Goal: Task Accomplishment & Management: Complete application form

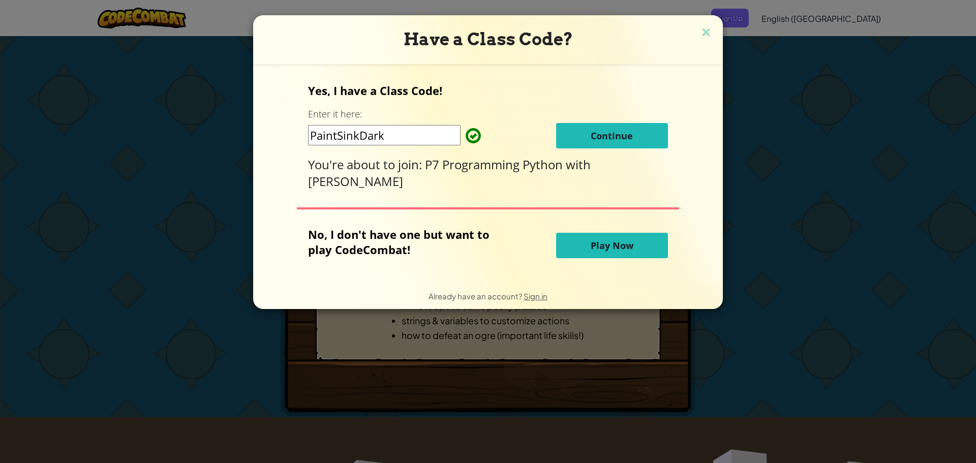
drag, startPoint x: 635, startPoint y: 133, endPoint x: 711, endPoint y: 54, distance: 109.3
click at [712, 60] on div "Have a Class Code? Yes, I have a Class Code! Enter it here: PaintSinkDark Conti…" at bounding box center [488, 162] width 470 height 294
click at [705, 36] on img at bounding box center [706, 32] width 13 height 15
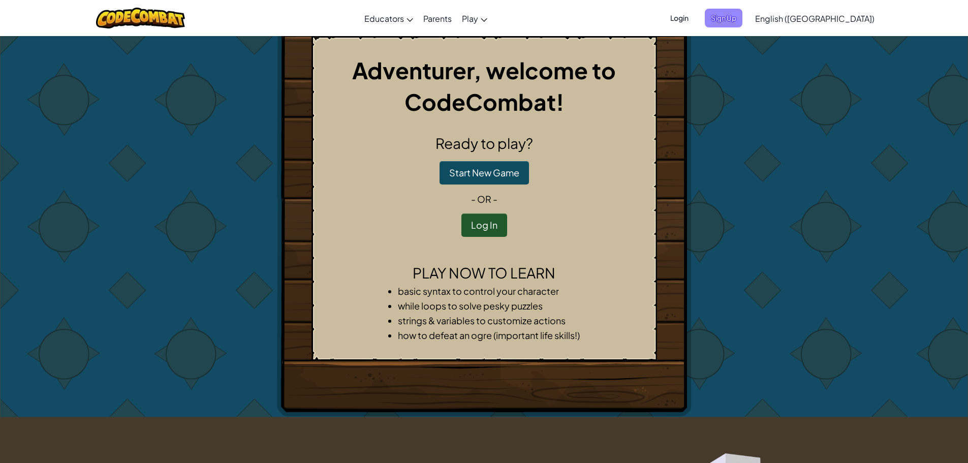
click at [743, 14] on span "Sign Up" at bounding box center [724, 18] width 38 height 19
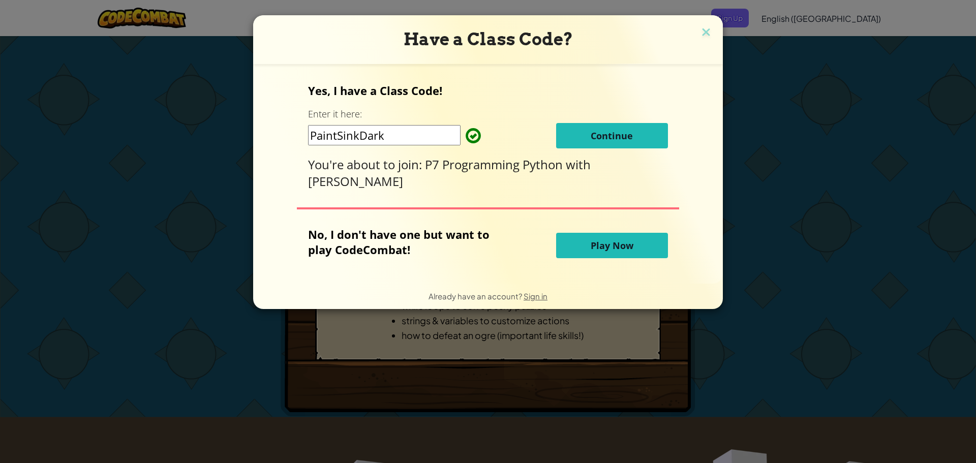
click at [578, 138] on button "Continue" at bounding box center [612, 135] width 112 height 25
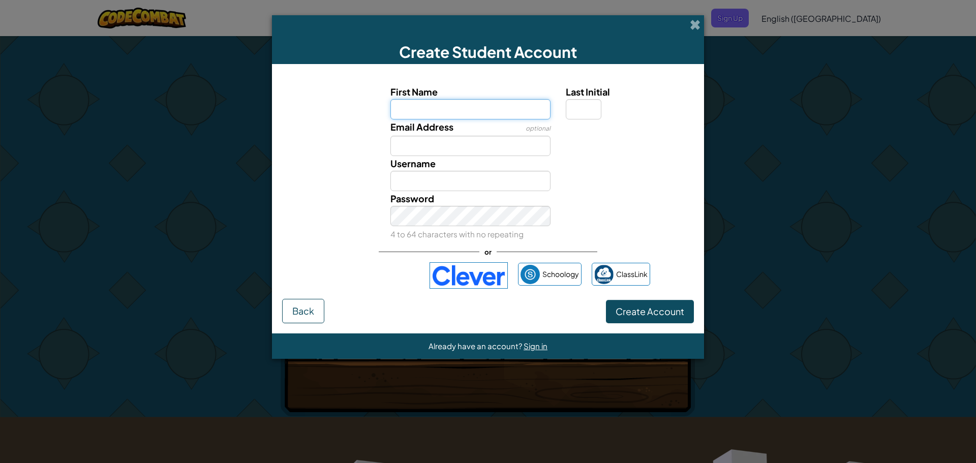
click at [471, 115] on input "First Name" at bounding box center [470, 109] width 161 height 20
type input "[PERSON_NAME]"
click at [573, 109] on input "Last Initial" at bounding box center [584, 109] width 36 height 20
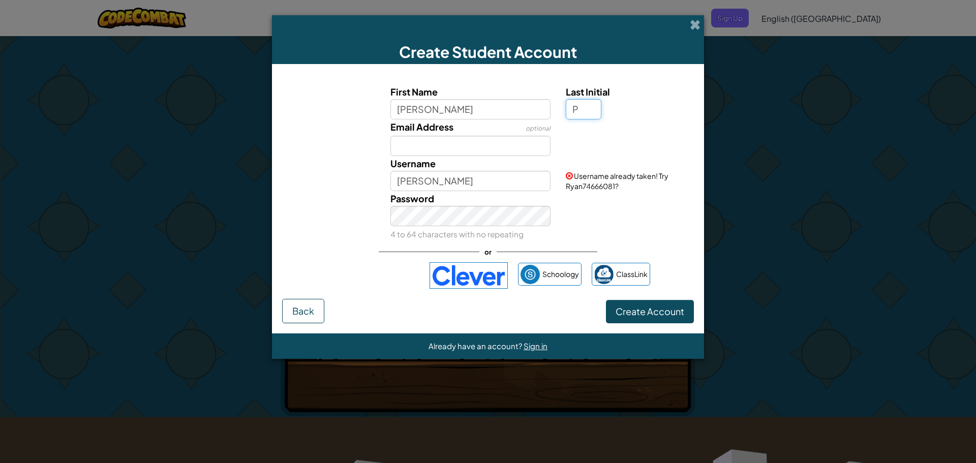
type input "P"
click at [454, 184] on input "RyanP" at bounding box center [470, 181] width 161 height 20
type input "R"
type input "S40263757"
click at [426, 153] on input "Email Address" at bounding box center [470, 146] width 161 height 20
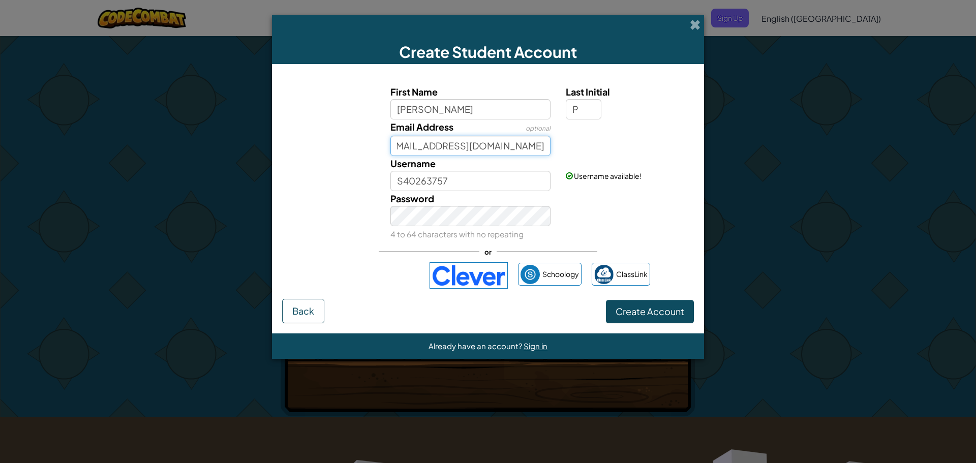
scroll to position [0, 27]
type input "[EMAIL_ADDRESS][DOMAIN_NAME]"
click at [657, 309] on span "Create Account" at bounding box center [650, 312] width 69 height 12
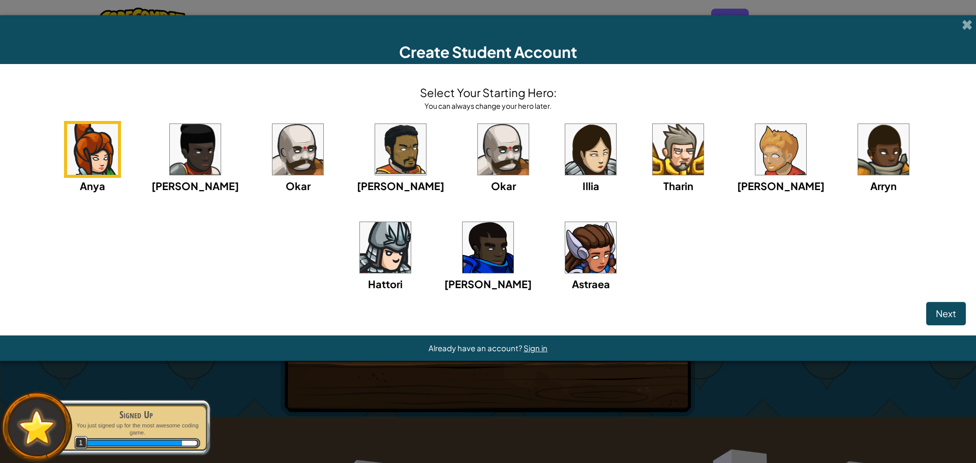
click at [279, 154] on img at bounding box center [297, 149] width 51 height 51
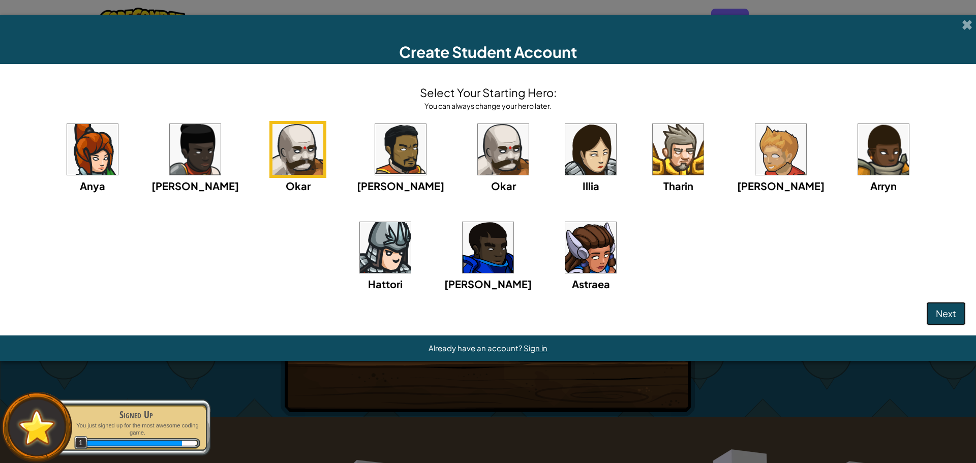
click at [942, 316] on span "Next" at bounding box center [946, 314] width 20 height 12
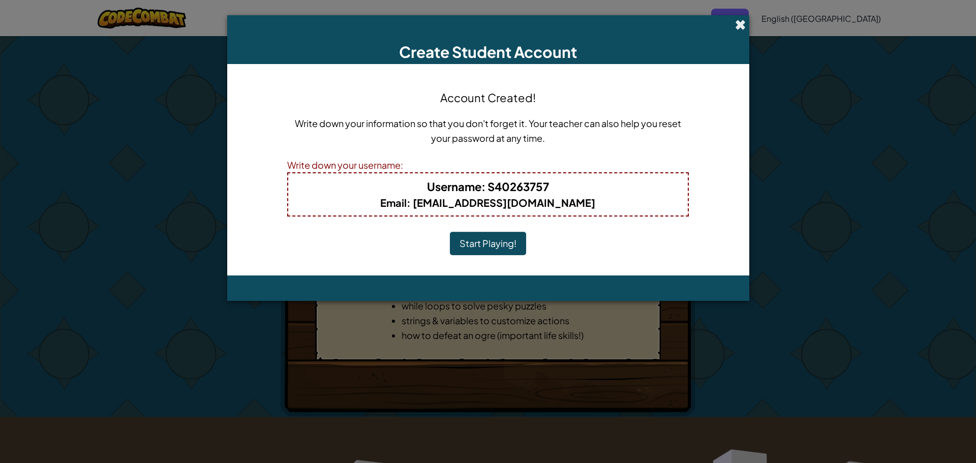
click at [744, 25] on span at bounding box center [740, 24] width 11 height 11
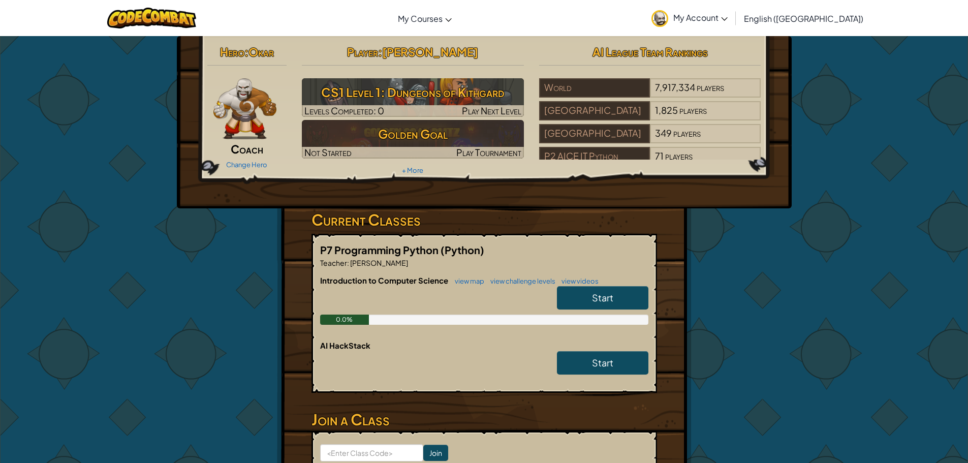
click at [601, 301] on span "Start" at bounding box center [602, 298] width 21 height 12
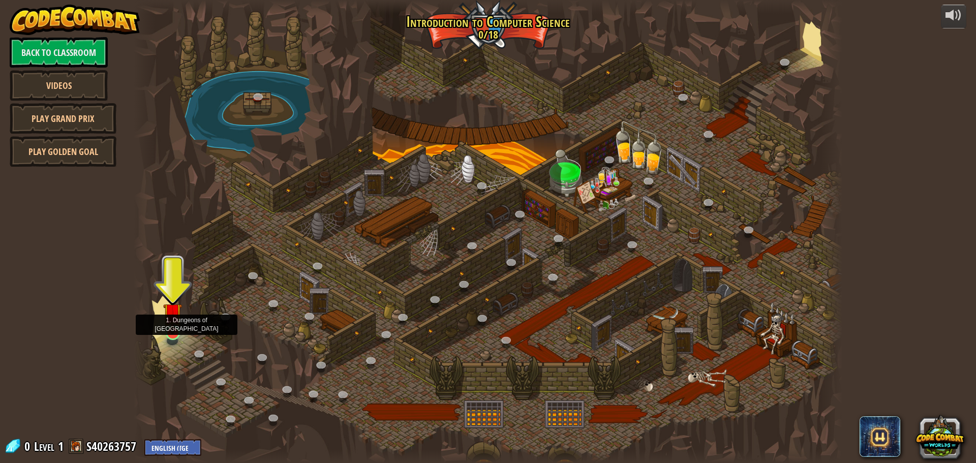
click at [170, 327] on img at bounding box center [172, 312] width 19 height 43
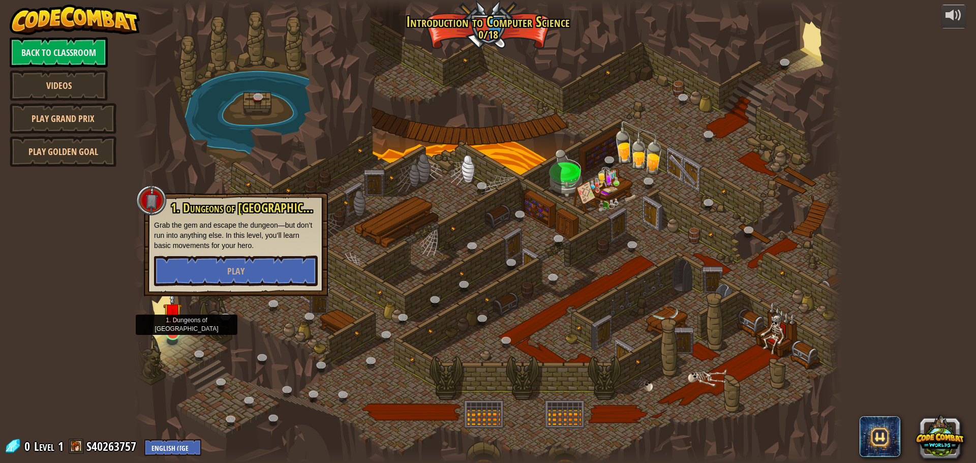
click at [163, 328] on img at bounding box center [172, 312] width 19 height 43
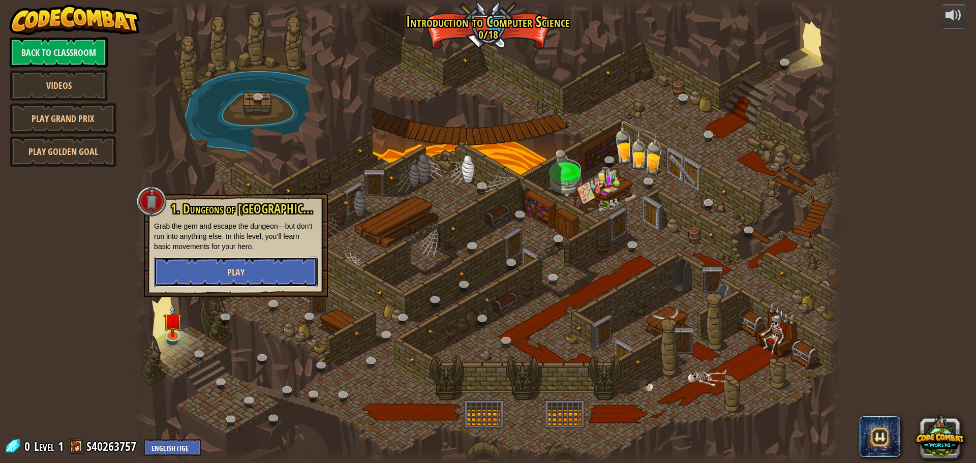
click at [227, 265] on button "Play" at bounding box center [236, 272] width 164 height 31
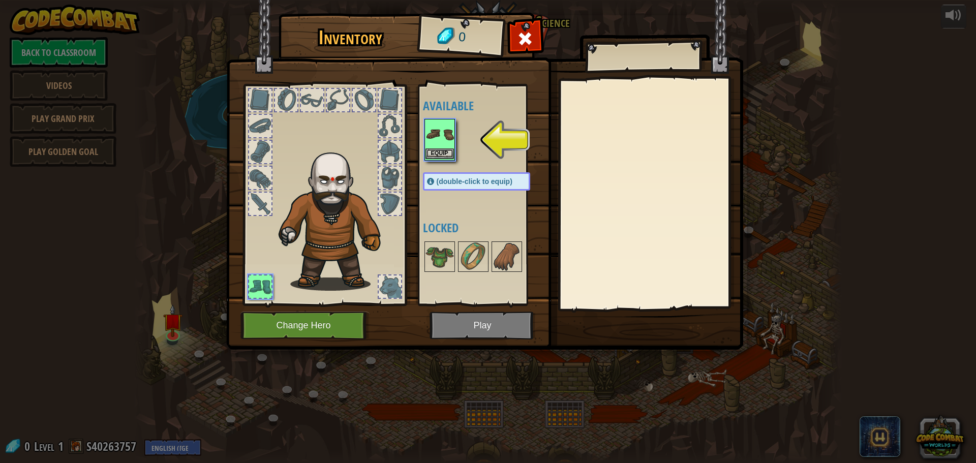
click at [443, 136] on img at bounding box center [440, 134] width 28 height 28
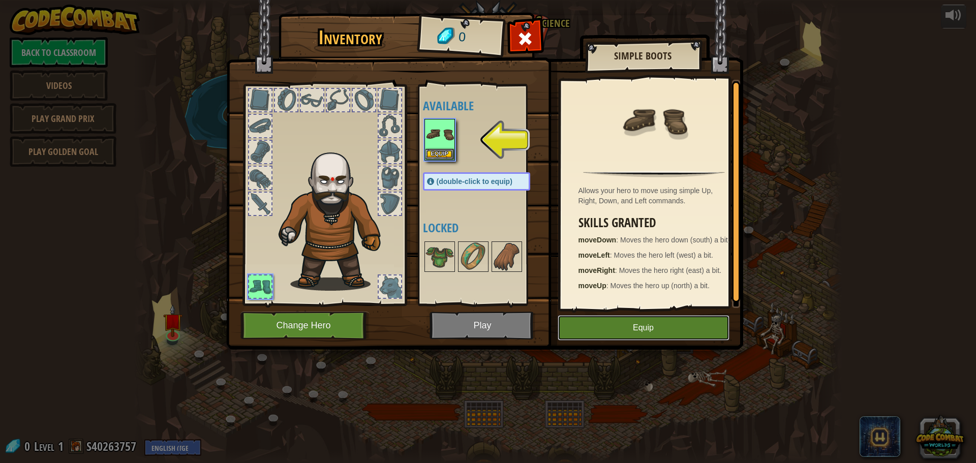
click at [589, 324] on button "Equip" at bounding box center [644, 327] width 172 height 25
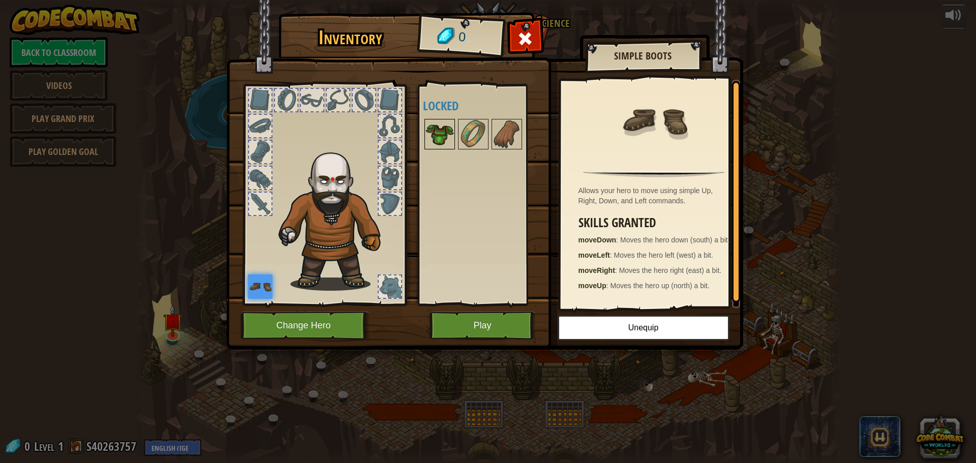
click at [444, 133] on img at bounding box center [440, 134] width 28 height 28
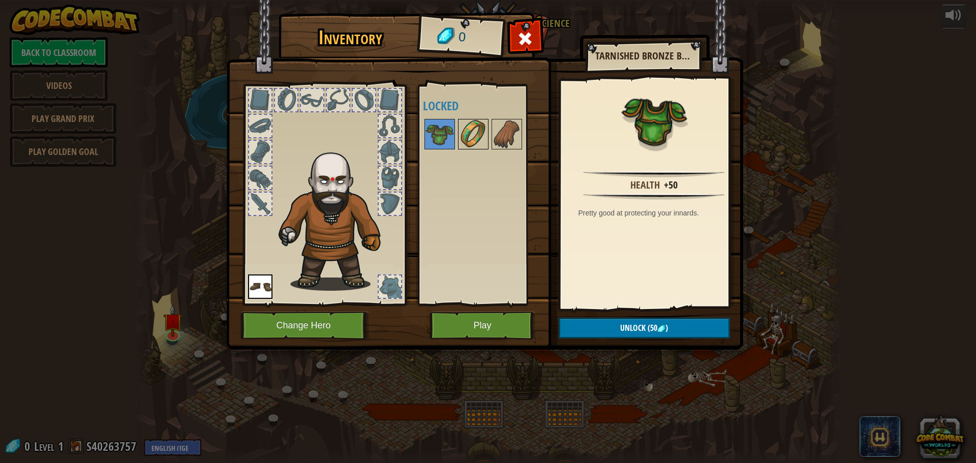
click at [464, 136] on img at bounding box center [473, 134] width 28 height 28
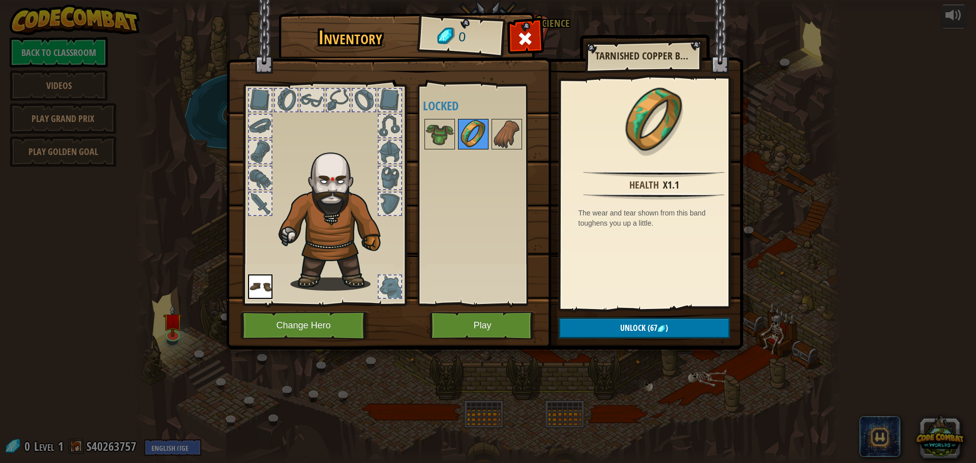
click at [483, 136] on img at bounding box center [473, 134] width 28 height 28
click at [503, 137] on img at bounding box center [507, 134] width 28 height 28
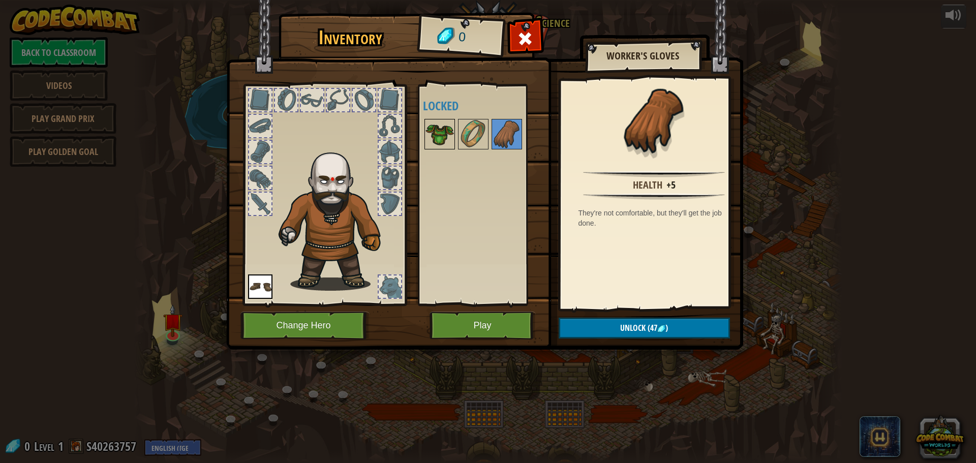
click at [440, 131] on img at bounding box center [440, 134] width 28 height 28
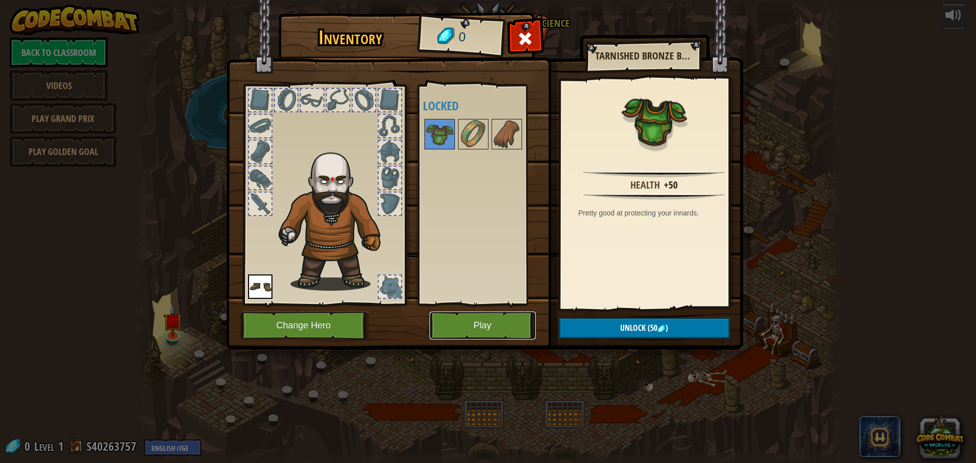
click at [452, 317] on button "Play" at bounding box center [483, 326] width 106 height 28
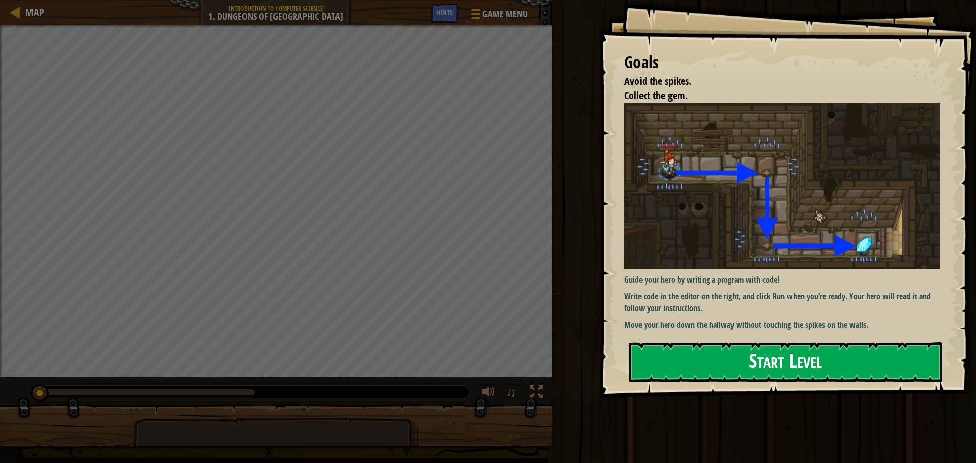
click at [715, 357] on button "Start Level" at bounding box center [786, 362] width 314 height 40
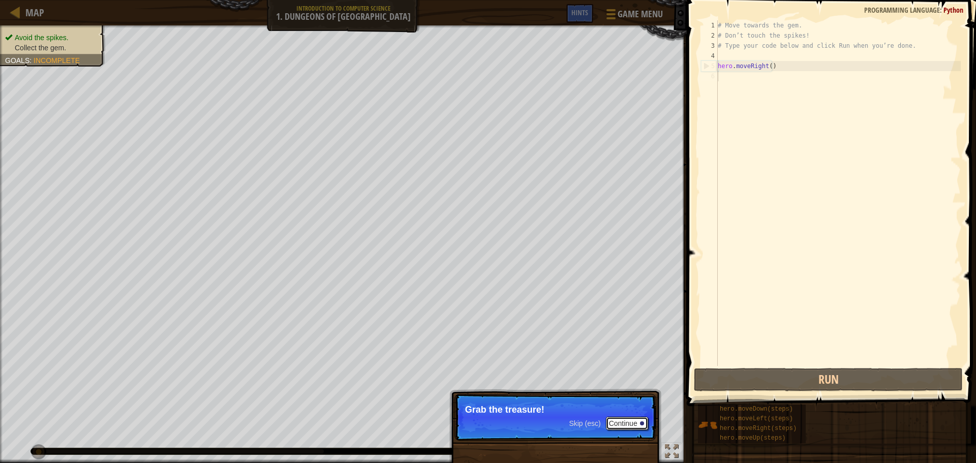
click at [617, 421] on button "Continue" at bounding box center [627, 423] width 42 height 13
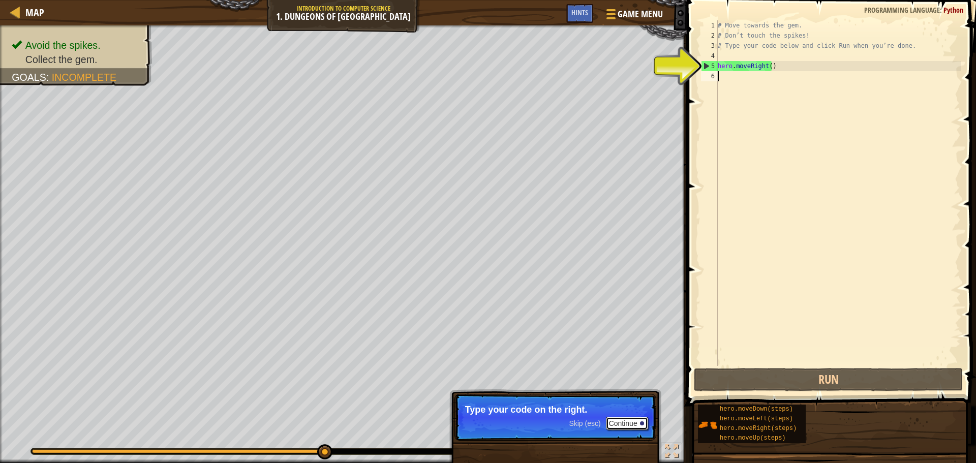
click at [628, 425] on button "Continue" at bounding box center [627, 423] width 42 height 13
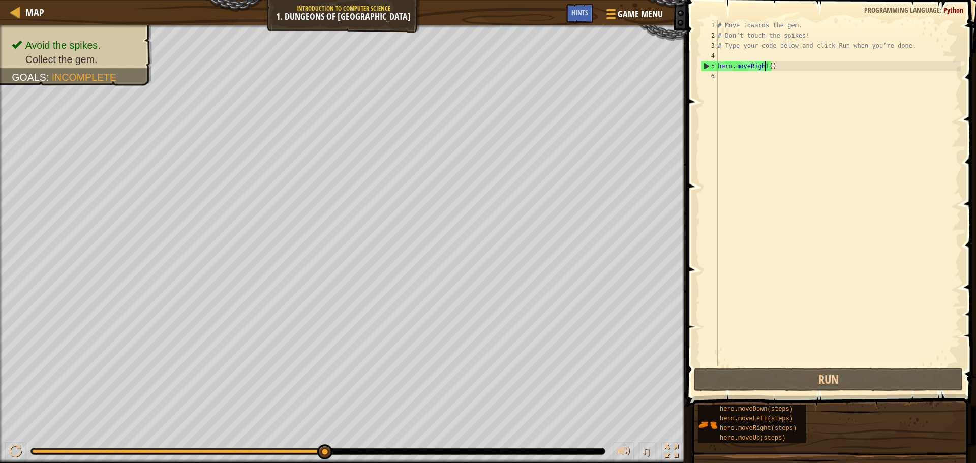
click at [763, 67] on div "# Move towards the gem. # Don’t touch the spikes! # Type your code below and cl…" at bounding box center [838, 203] width 245 height 366
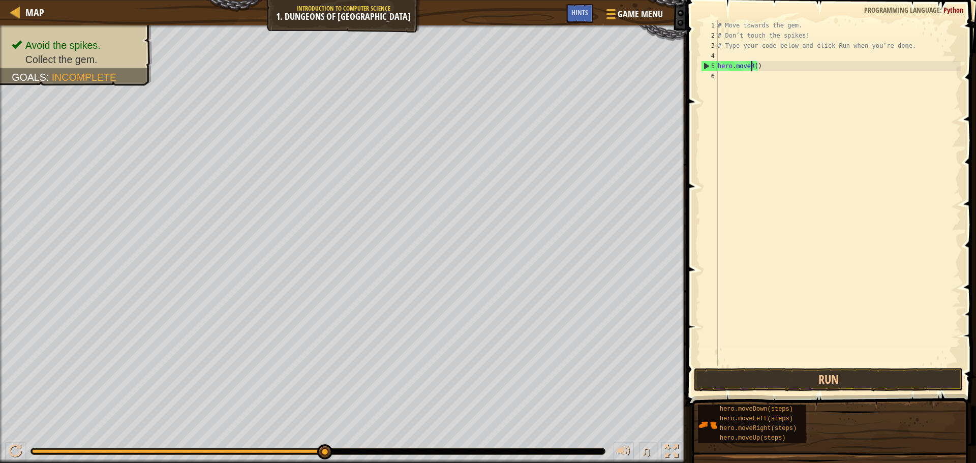
type textarea "hero.move()"
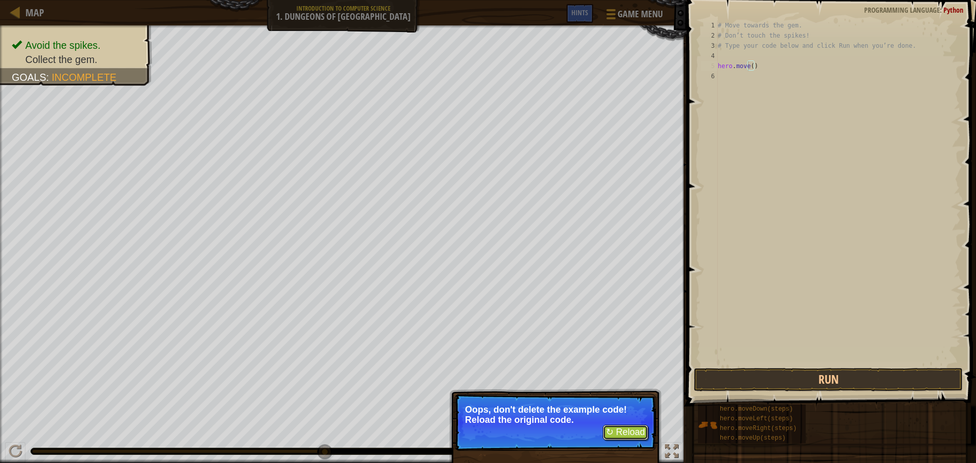
click at [623, 430] on button "↻ Reload" at bounding box center [625, 432] width 45 height 15
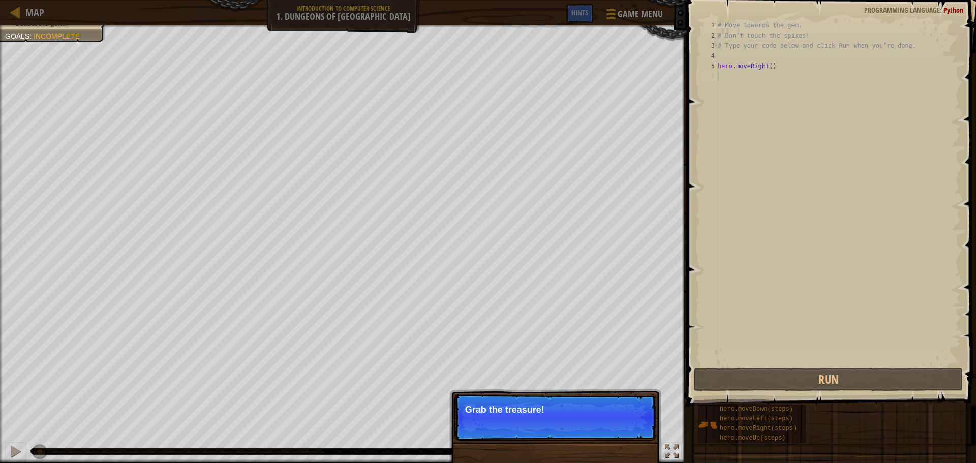
click at [568, 411] on p "Grab the treasure!" at bounding box center [555, 410] width 180 height 10
click at [613, 420] on button "Continue" at bounding box center [627, 423] width 42 height 13
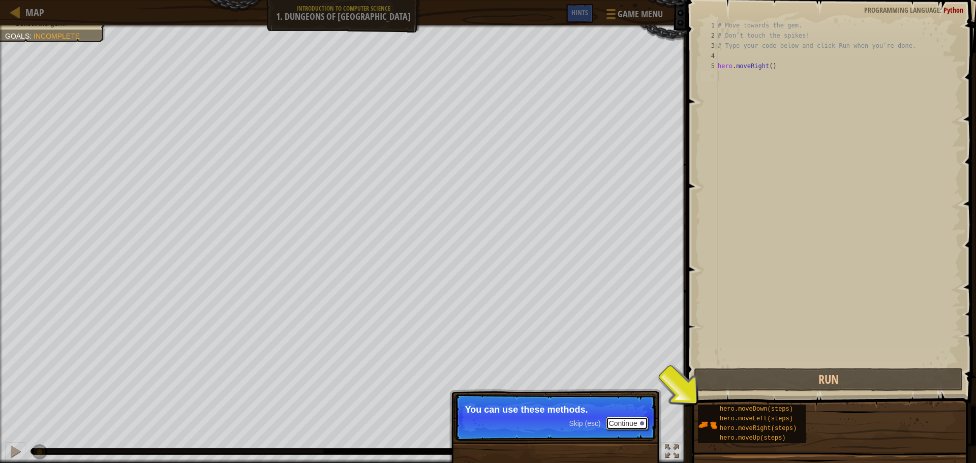
click at [627, 418] on button "Continue" at bounding box center [627, 423] width 42 height 13
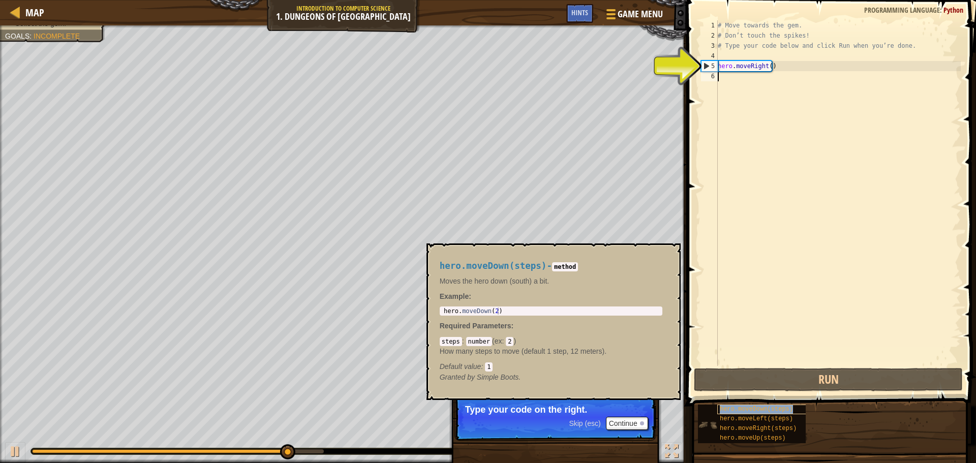
click at [731, 411] on span "hero.moveDown(steps)" at bounding box center [756, 409] width 73 height 7
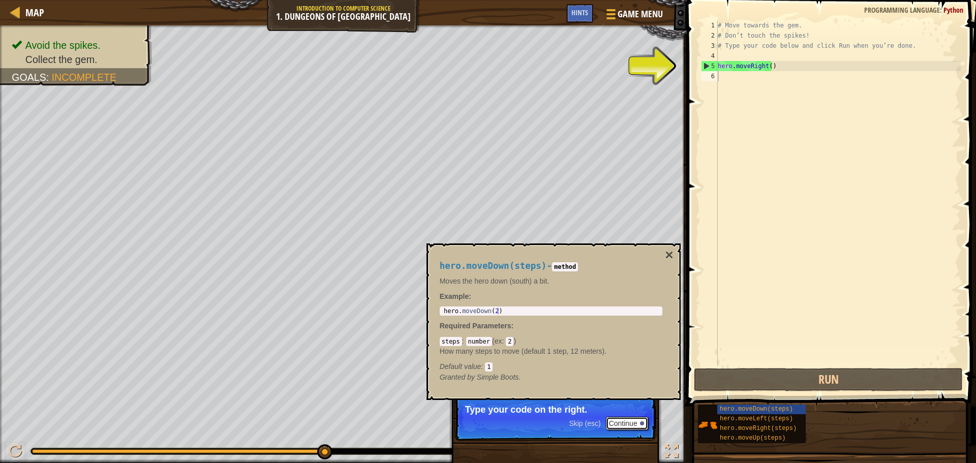
click at [614, 419] on button "Continue" at bounding box center [627, 423] width 42 height 13
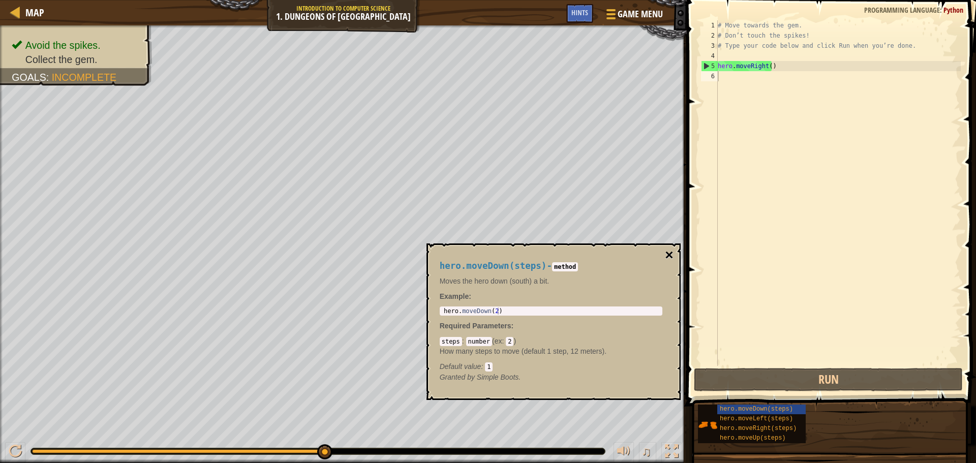
click at [666, 254] on button "×" at bounding box center [669, 255] width 8 height 14
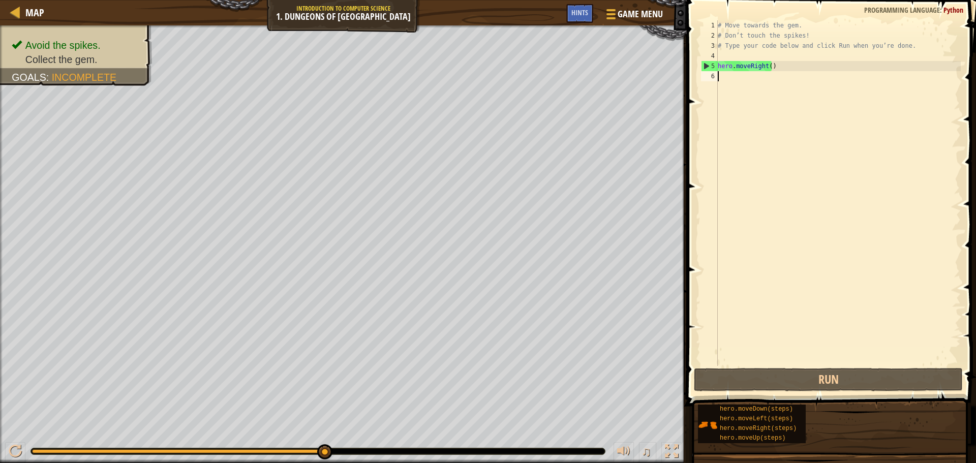
click at [725, 79] on div "# Move towards the gem. # Don’t touch the spikes! # Type your code below and cl…" at bounding box center [838, 203] width 245 height 366
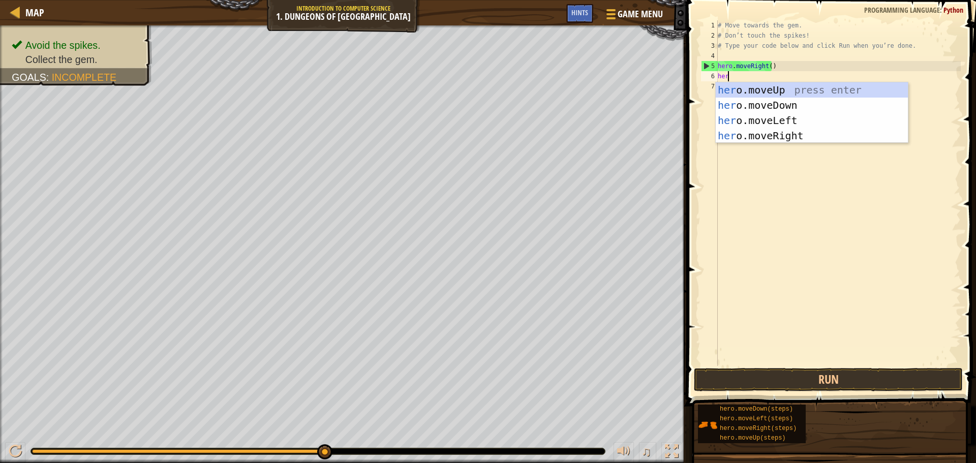
type textarea "hero"
click at [738, 105] on div "hero .moveUp press enter hero .moveDown press enter hero .moveLeft press enter …" at bounding box center [812, 128] width 192 height 92
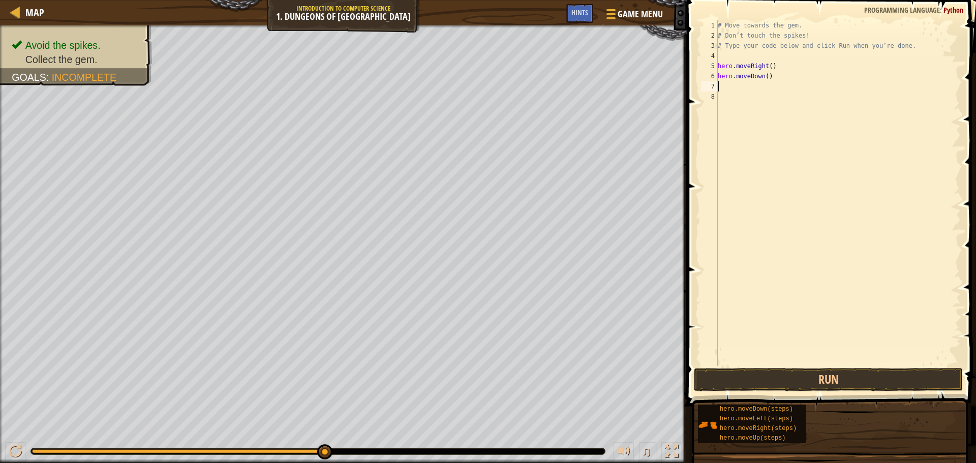
scroll to position [5, 0]
click at [765, 79] on div "# Move towards the gem. # Don’t touch the spikes! # Type your code below and cl…" at bounding box center [838, 203] width 245 height 366
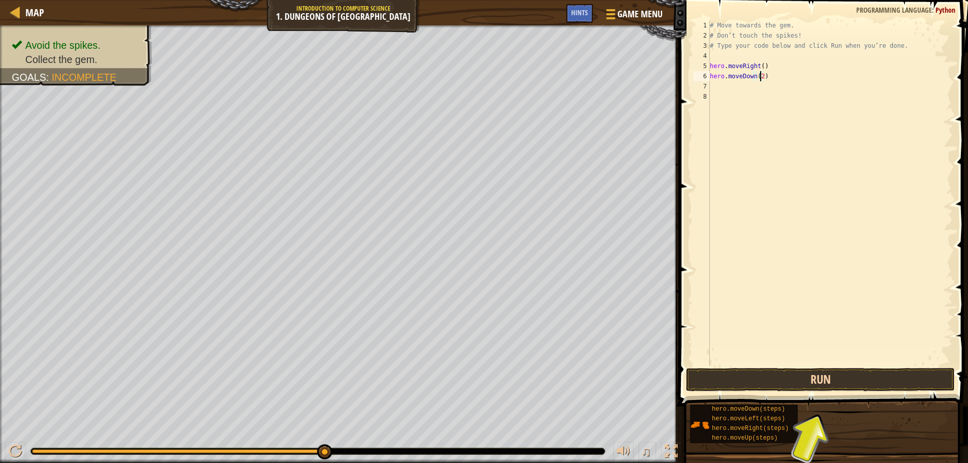
type textarea "hero.moveDown(2)"
click at [771, 374] on button "Run" at bounding box center [820, 379] width 269 height 23
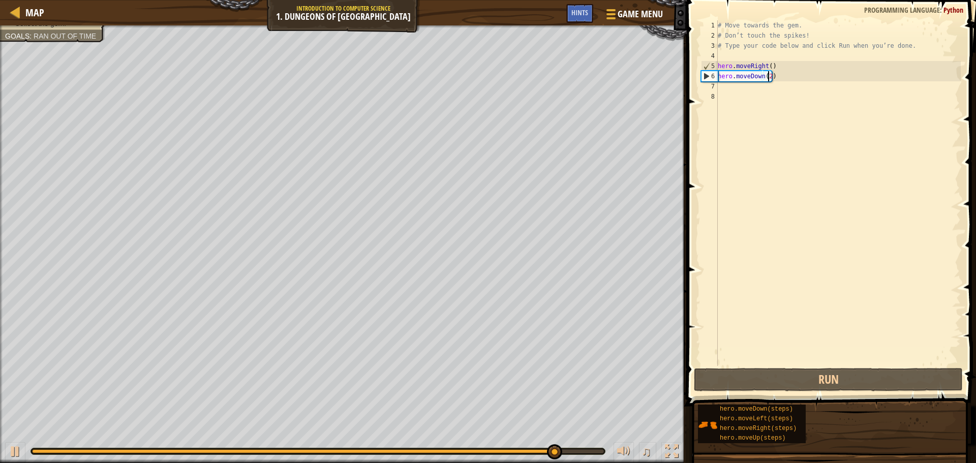
click at [721, 87] on div "# Move towards the gem. # Don’t touch the spikes! # Type your code below and cl…" at bounding box center [838, 203] width 245 height 366
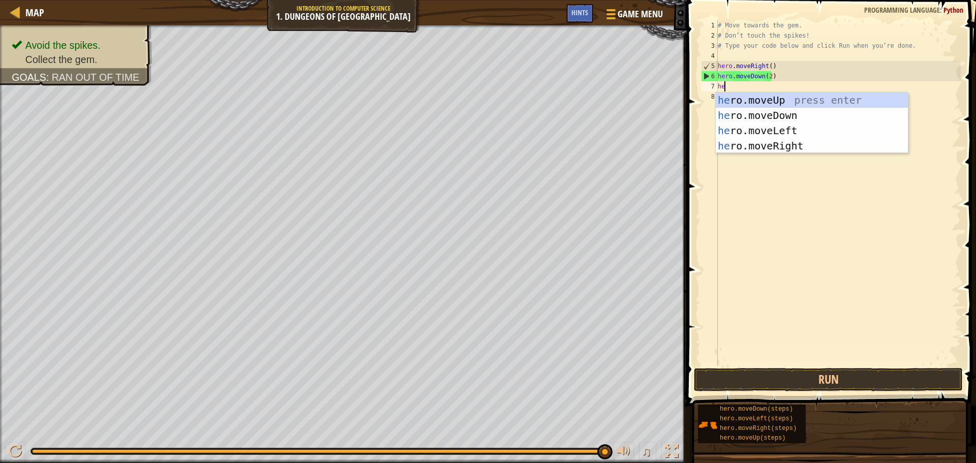
type textarea "hero"
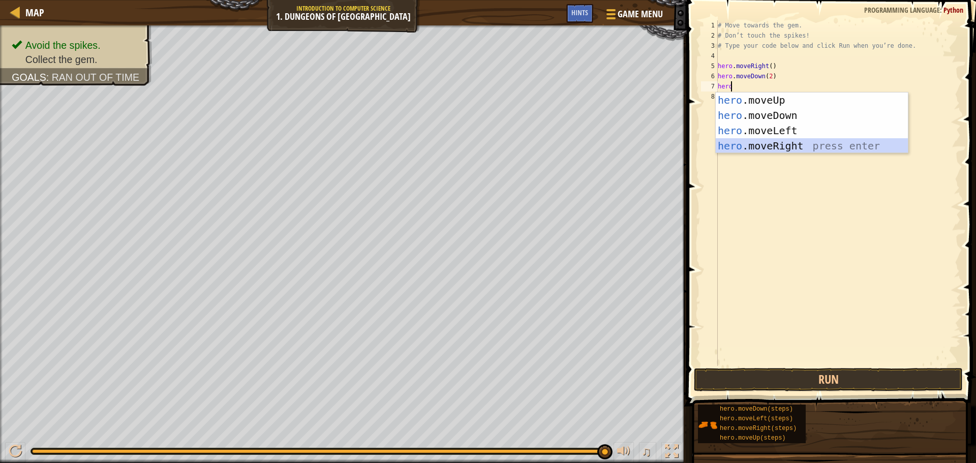
click at [739, 144] on div "hero .moveUp press enter hero .moveDown press enter hero .moveLeft press enter …" at bounding box center [812, 139] width 192 height 92
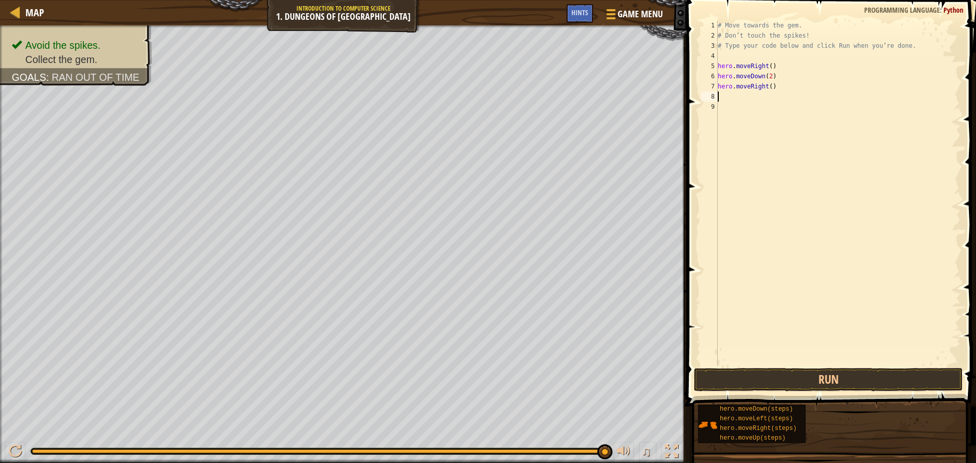
click at [768, 89] on div "# Move towards the gem. # Don’t touch the spikes! # Type your code below and cl…" at bounding box center [838, 203] width 245 height 366
click at [787, 380] on button "Run" at bounding box center [828, 379] width 269 height 23
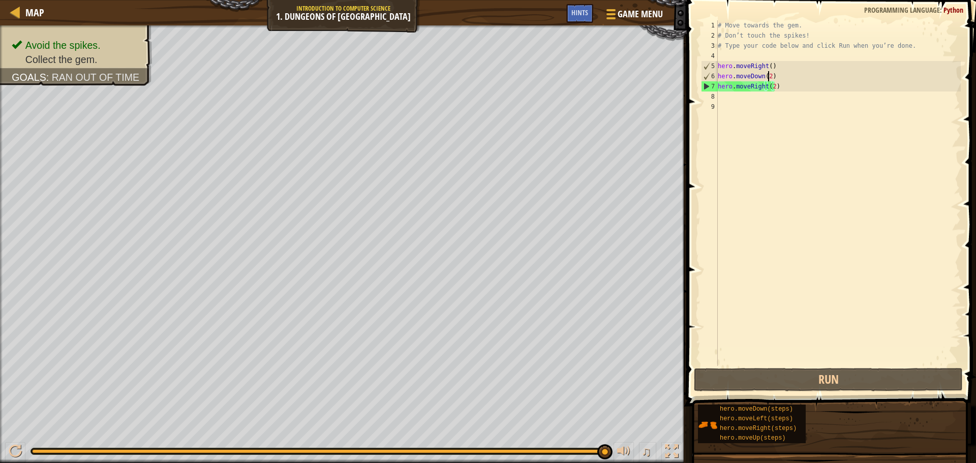
click at [768, 78] on div "# Move towards the gem. # Don’t touch the spikes! # Type your code below and cl…" at bounding box center [838, 203] width 245 height 366
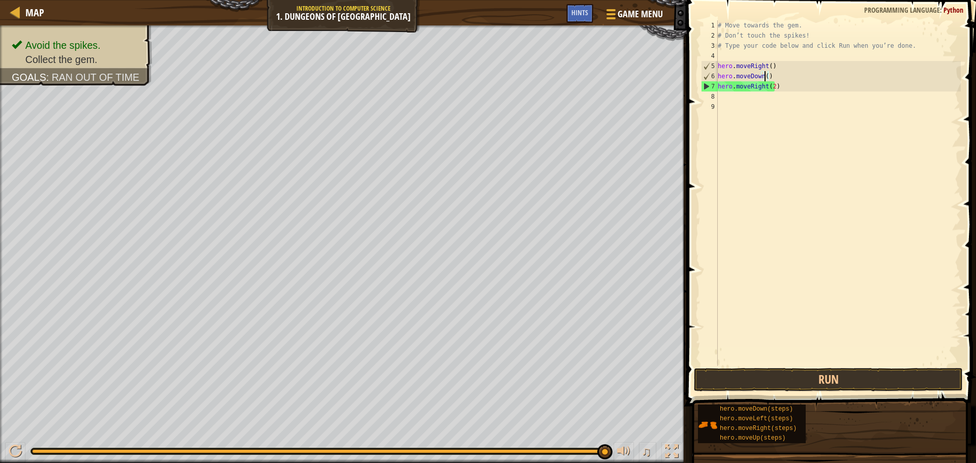
scroll to position [5, 4]
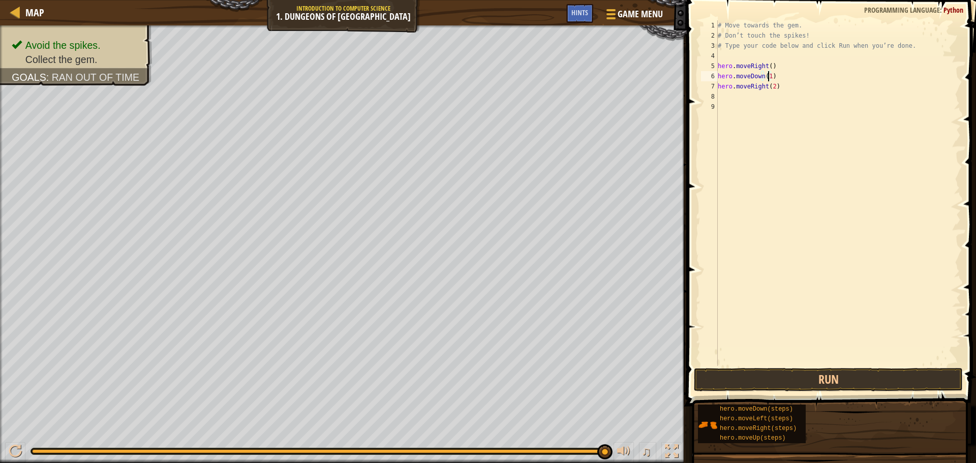
click at [771, 89] on div "# Move towards the gem. # Don’t touch the spikes! # Type your code below and cl…" at bounding box center [838, 203] width 245 height 366
type textarea "hero.moveRight(3)"
drag, startPoint x: 728, startPoint y: 363, endPoint x: 725, endPoint y: 371, distance: 8.4
click at [726, 370] on div "hero.moveRight(3) 1 2 3 4 5 6 7 8 9 # Move towards the gem. # Don’t touch the s…" at bounding box center [830, 223] width 292 height 436
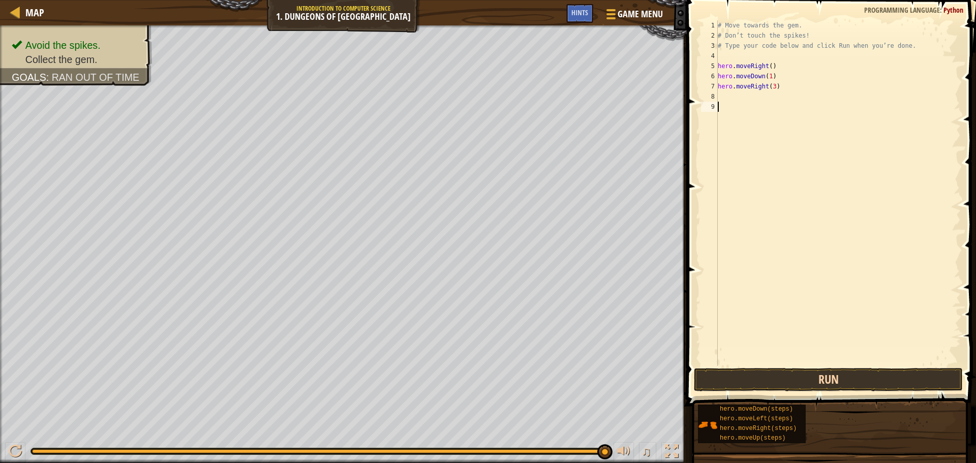
scroll to position [5, 0]
click at [727, 383] on button "Run" at bounding box center [828, 379] width 269 height 23
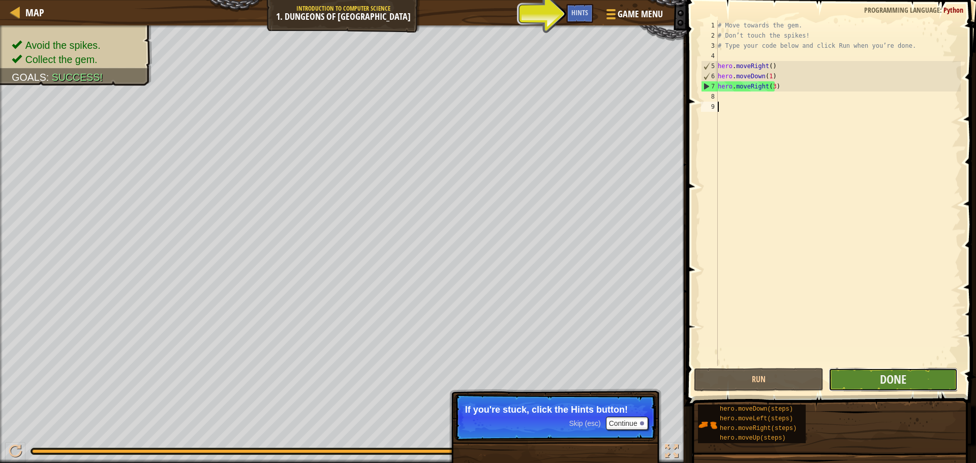
click at [854, 378] on button "Done" at bounding box center [893, 379] width 129 height 23
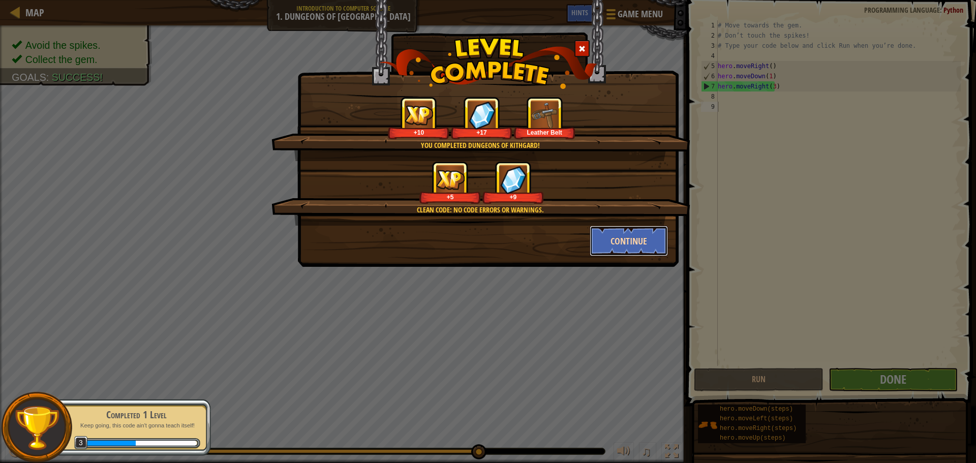
click at [651, 248] on button "Continue" at bounding box center [629, 241] width 79 height 31
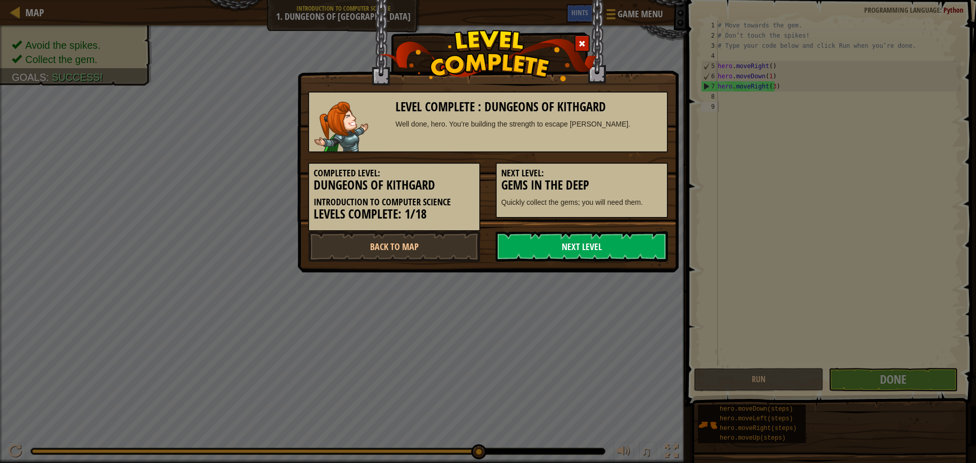
click at [585, 252] on link "Next Level" at bounding box center [582, 246] width 172 height 31
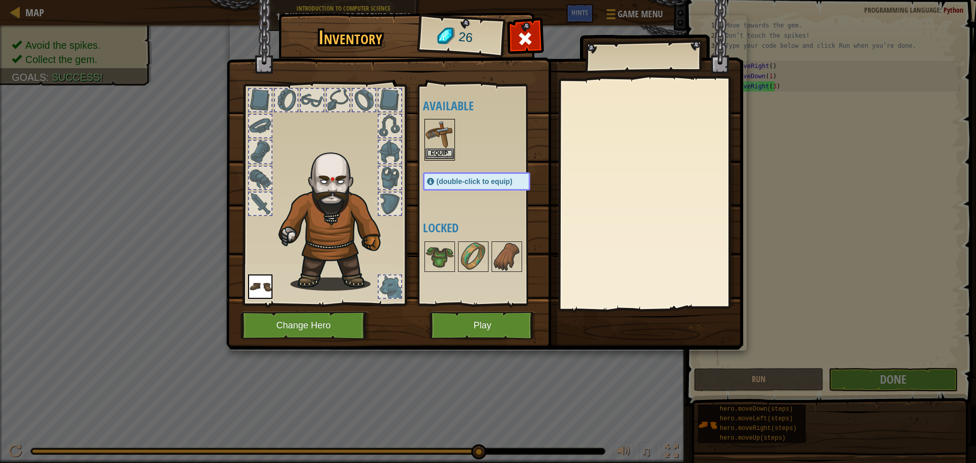
click at [434, 147] on img at bounding box center [440, 134] width 28 height 28
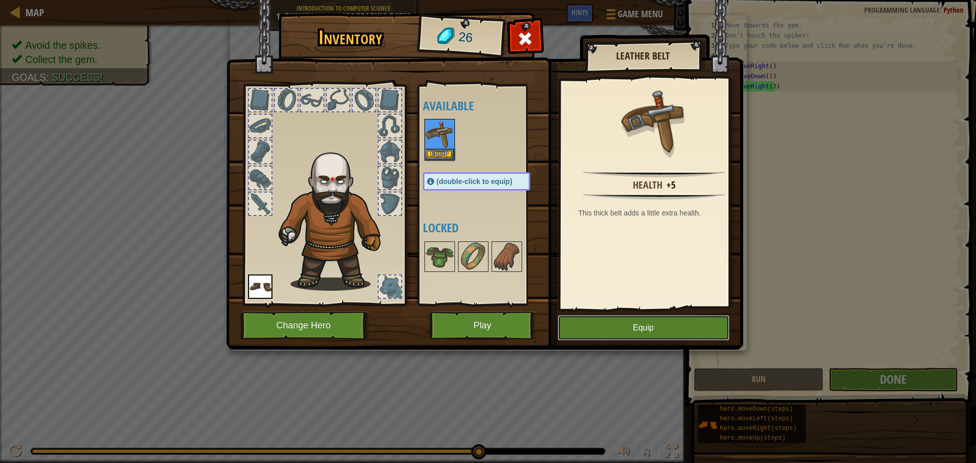
click at [632, 328] on button "Equip" at bounding box center [644, 327] width 172 height 25
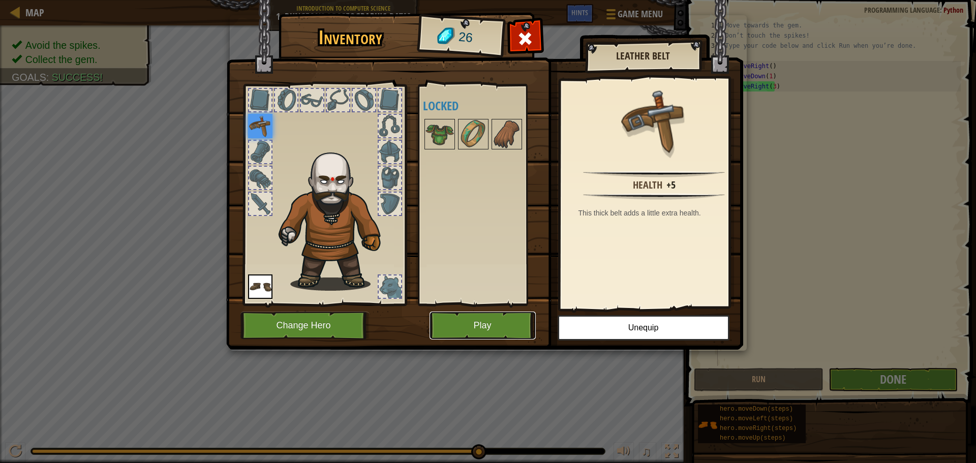
click at [472, 327] on button "Play" at bounding box center [483, 326] width 106 height 28
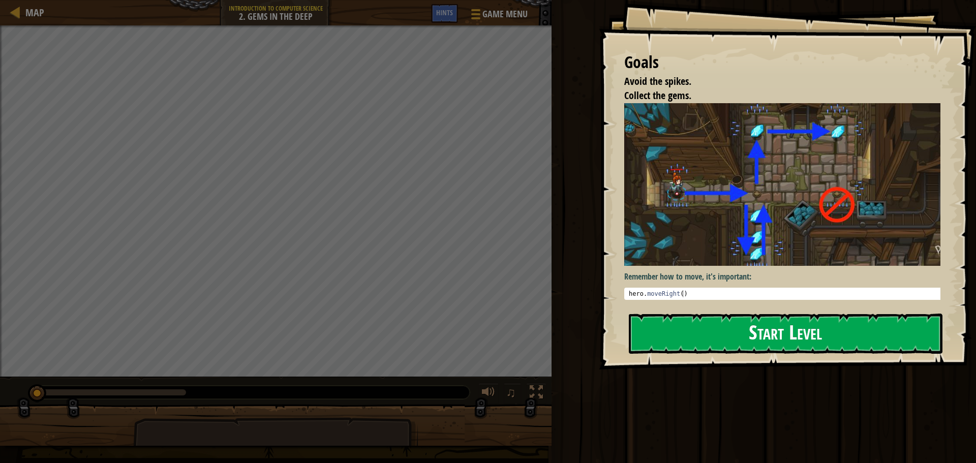
click at [686, 324] on button "Start Level" at bounding box center [786, 334] width 314 height 40
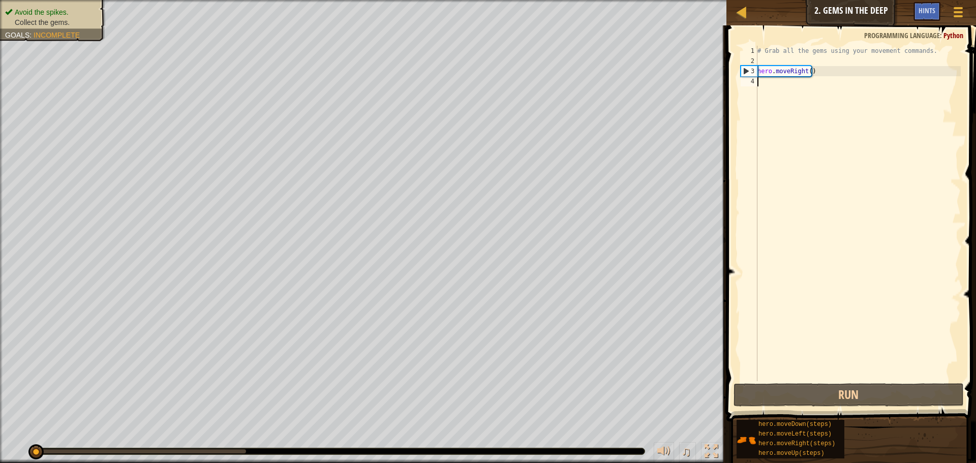
click at [809, 73] on div "# Grab all the gems using your movement commands. hero . moveRight ( )" at bounding box center [857, 224] width 205 height 356
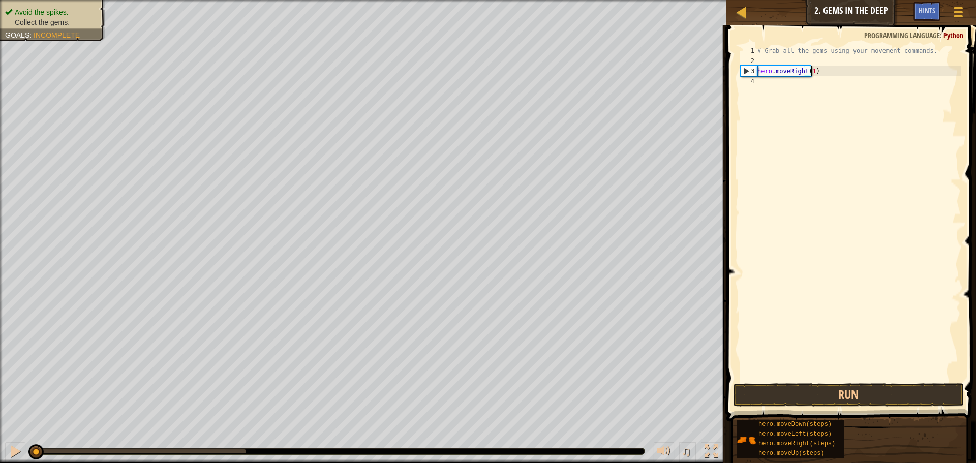
scroll to position [5, 4]
type textarea "hero.moveRight(1)"
click at [808, 392] on button "Run" at bounding box center [849, 394] width 230 height 23
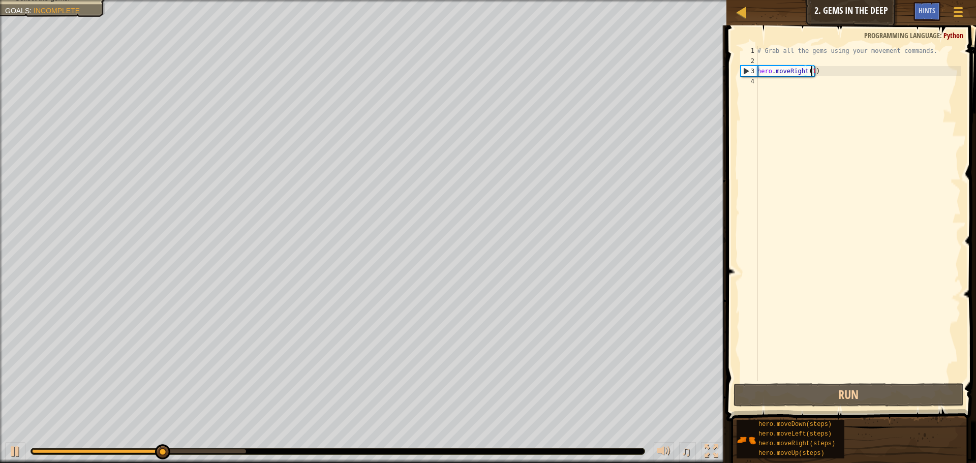
click at [765, 81] on div "# Grab all the gems using your movement commands. hero . moveRight ( 1 )" at bounding box center [857, 224] width 205 height 356
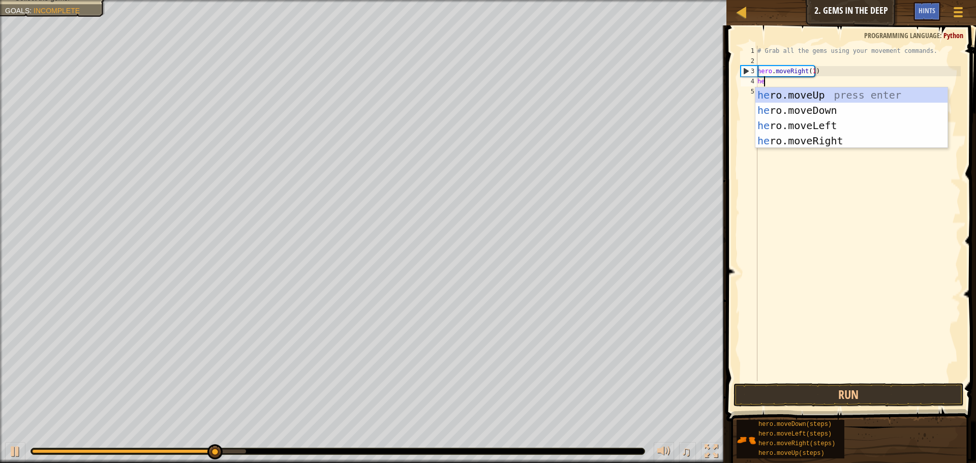
type textarea "her"
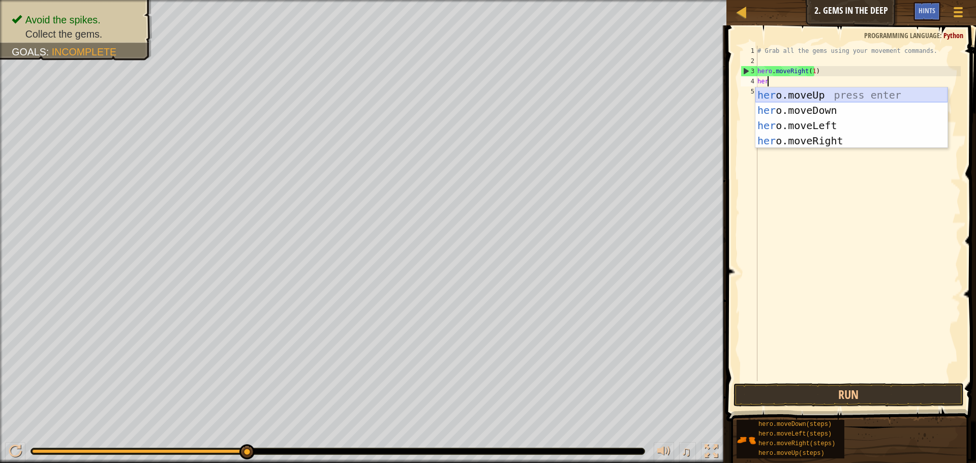
click at [805, 96] on div "her o.moveUp press enter her o.moveDown press enter her o.moveLeft press enter …" at bounding box center [851, 133] width 192 height 92
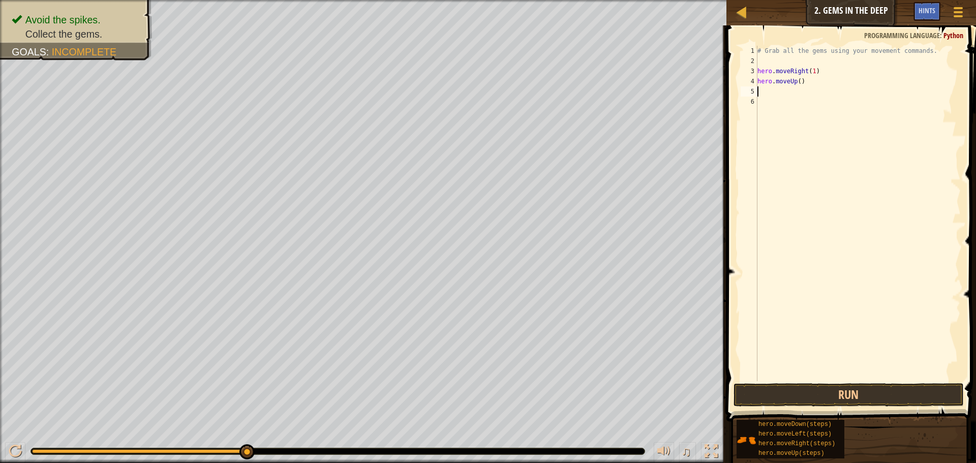
click at [798, 84] on div "# Grab all the gems using your movement commands. hero . moveRight ( 1 ) hero .…" at bounding box center [857, 224] width 205 height 356
type textarea "hero.moveUp(1)"
click at [847, 395] on button "Run" at bounding box center [849, 394] width 230 height 23
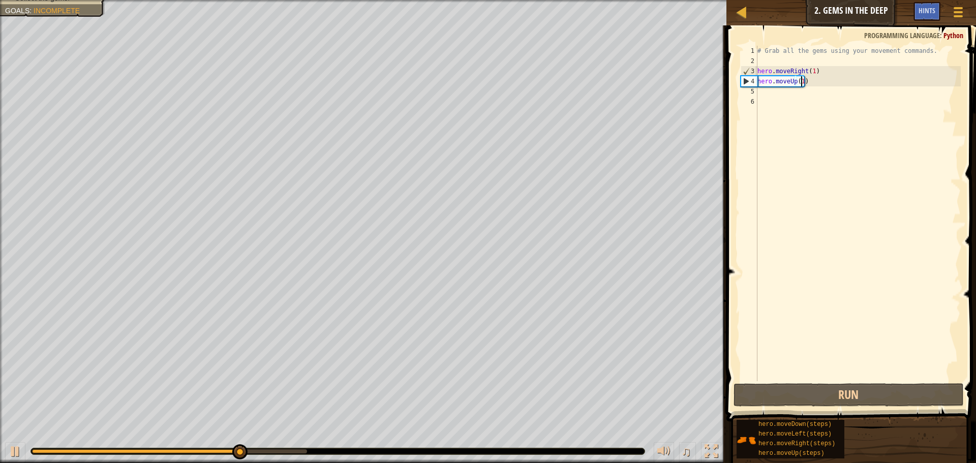
click at [792, 91] on div "# Grab all the gems using your movement commands. hero . moveRight ( 1 ) hero .…" at bounding box center [857, 224] width 205 height 356
type textarea "h"
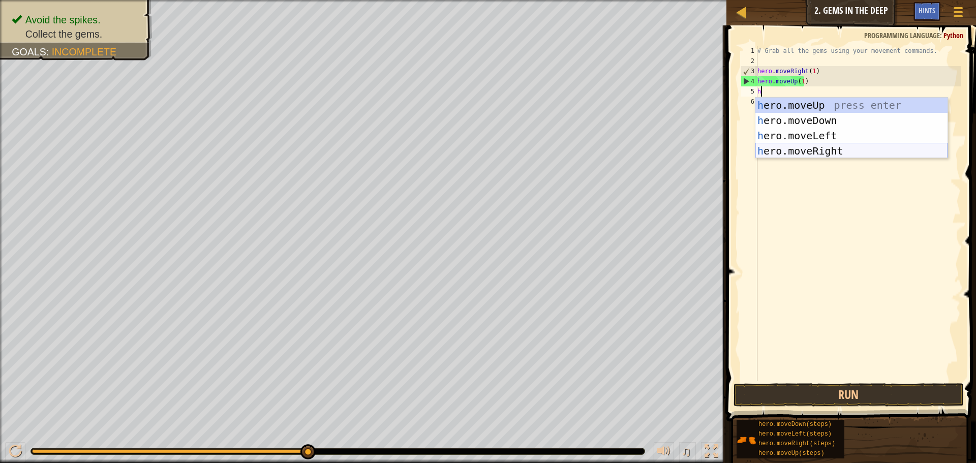
click at [813, 148] on div "h ero.moveUp press enter h ero.moveDown press enter h ero.moveLeft press enter …" at bounding box center [851, 144] width 192 height 92
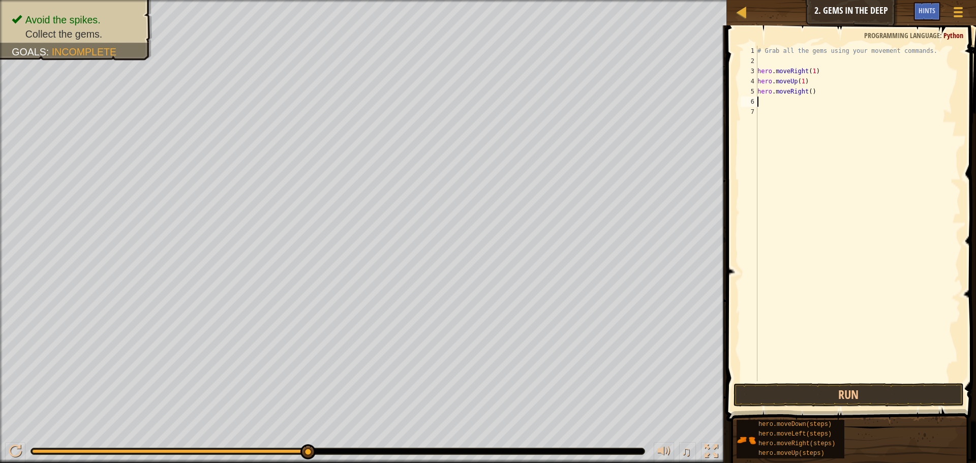
click at [808, 93] on div "# Grab all the gems using your movement commands. hero . moveRight ( 1 ) hero .…" at bounding box center [857, 224] width 205 height 356
type textarea "hero.moveRight(1)"
click at [855, 392] on button "Run" at bounding box center [849, 394] width 230 height 23
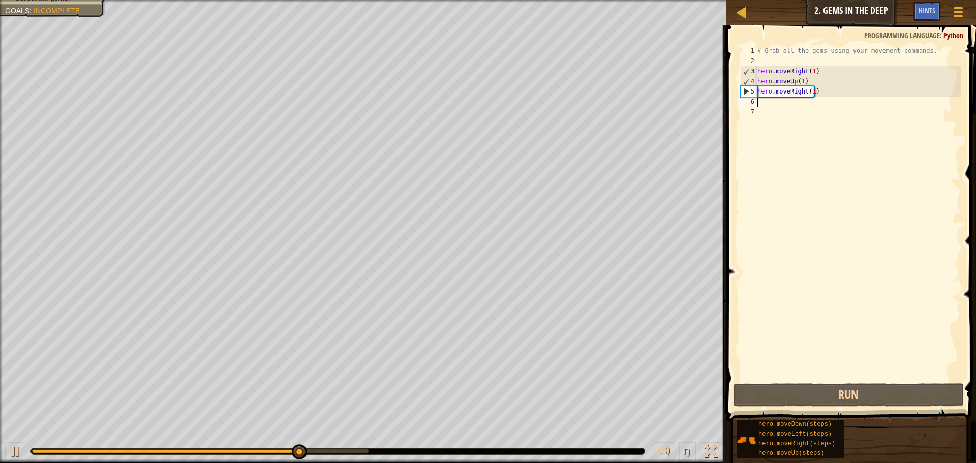
click at [781, 103] on div "# Grab all the gems using your movement commands. hero . moveRight ( 1 ) hero .…" at bounding box center [857, 224] width 205 height 356
type textarea "h"
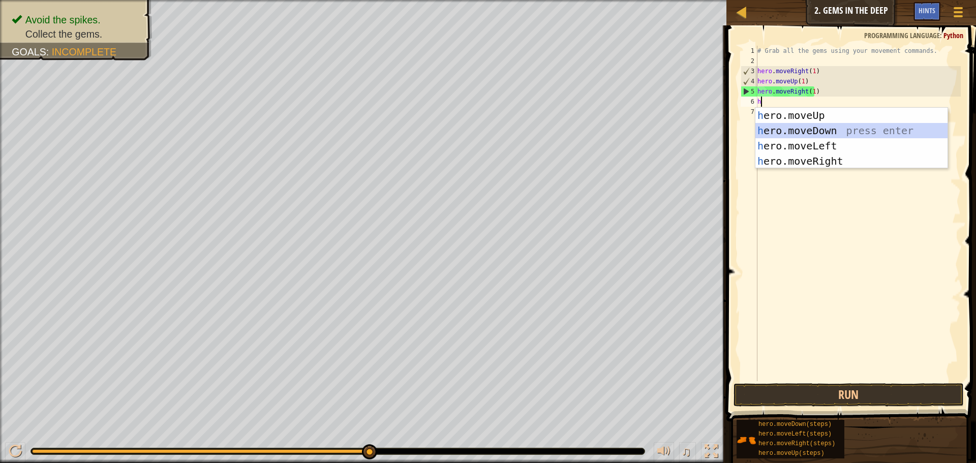
click at [766, 132] on div "h ero.moveUp press enter h ero.moveDown press enter h ero.moveLeft press enter …" at bounding box center [851, 154] width 192 height 92
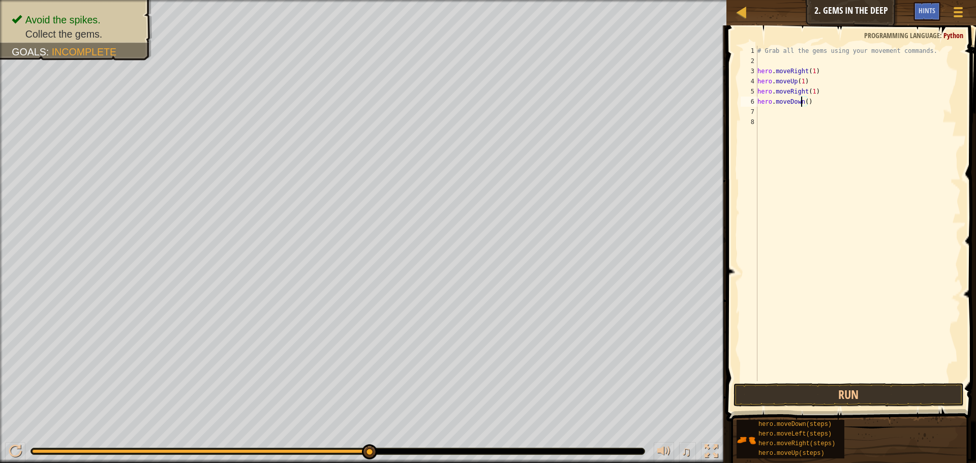
click at [803, 103] on div "# Grab all the gems using your movement commands. hero . moveRight ( 1 ) hero .…" at bounding box center [857, 224] width 205 height 356
click at [805, 104] on div "# Grab all the gems using your movement commands. hero . moveRight ( 1 ) hero .…" at bounding box center [857, 224] width 205 height 356
type textarea "hero.moveDown(1)"
click at [817, 396] on button "Run" at bounding box center [849, 394] width 230 height 23
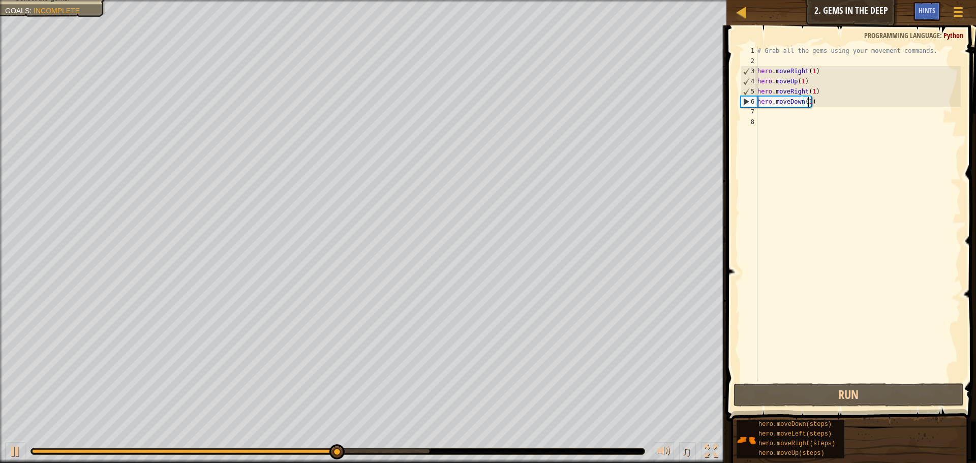
click at [765, 111] on div "# Grab all the gems using your movement commands. hero . moveRight ( 1 ) hero .…" at bounding box center [857, 224] width 205 height 356
type textarea "h"
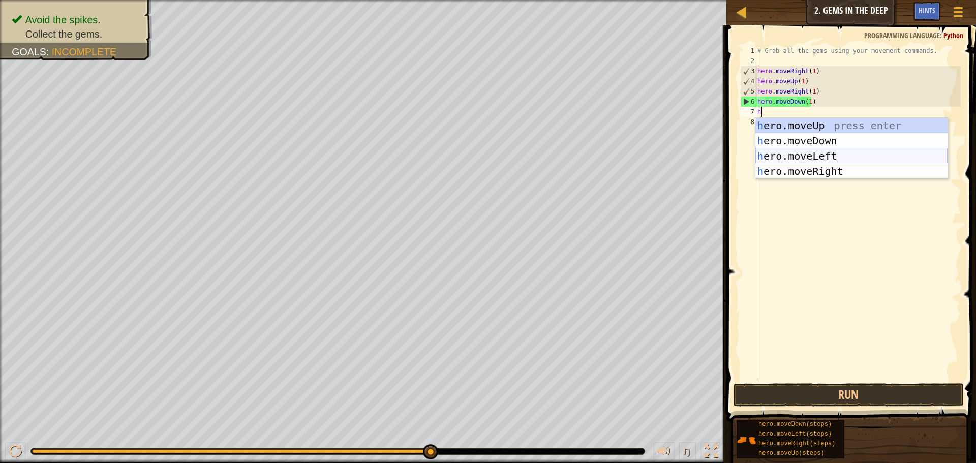
click at [804, 152] on div "h ero.moveUp press enter h ero.moveDown press enter h ero.moveLeft press enter …" at bounding box center [851, 164] width 192 height 92
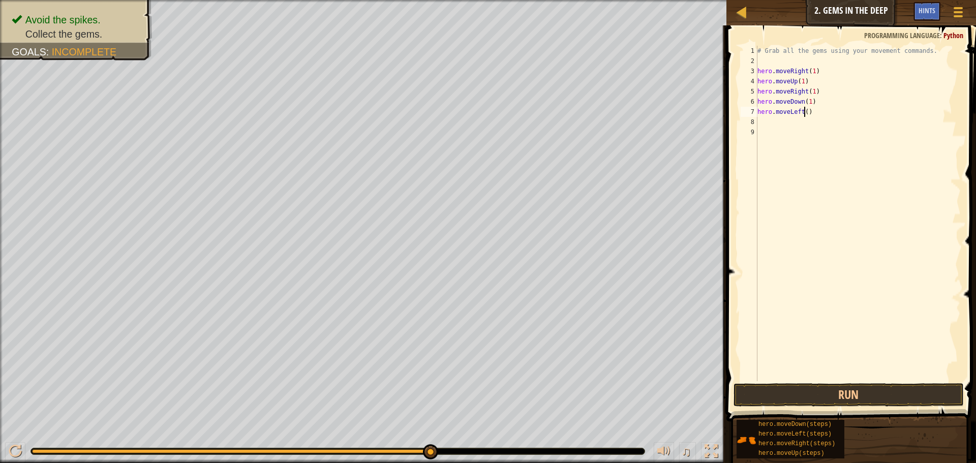
click at [805, 113] on div "# Grab all the gems using your movement commands. hero . moveRight ( 1 ) hero .…" at bounding box center [857, 224] width 205 height 356
type textarea "hero.moveLeft(1)"
click at [817, 400] on button "Run" at bounding box center [849, 394] width 230 height 23
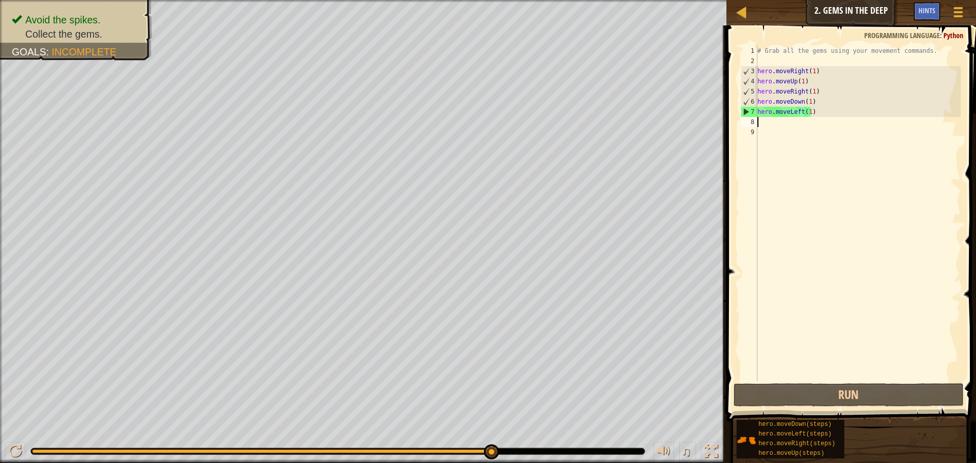
click at [766, 121] on div "# Grab all the gems using your movement commands. hero . moveRight ( 1 ) hero .…" at bounding box center [857, 224] width 205 height 356
type textarea "h"
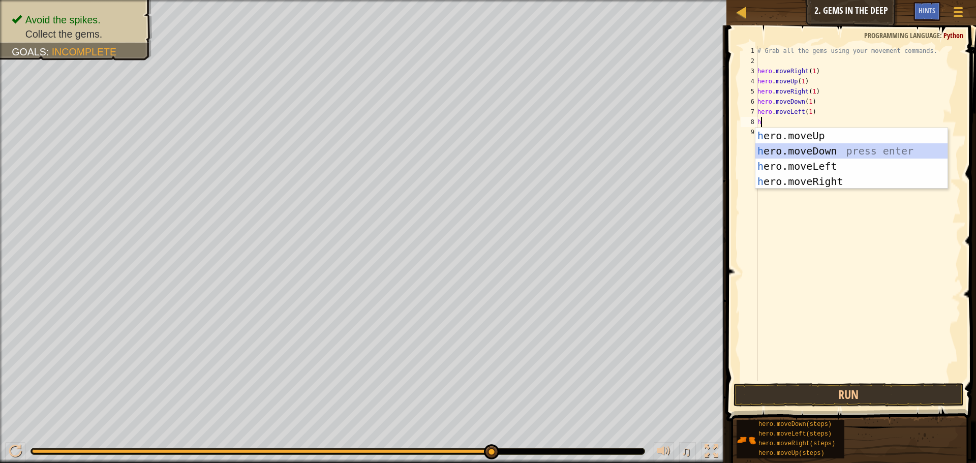
click at [773, 150] on div "h ero.moveUp press enter h ero.moveDown press enter h ero.moveLeft press enter …" at bounding box center [851, 174] width 192 height 92
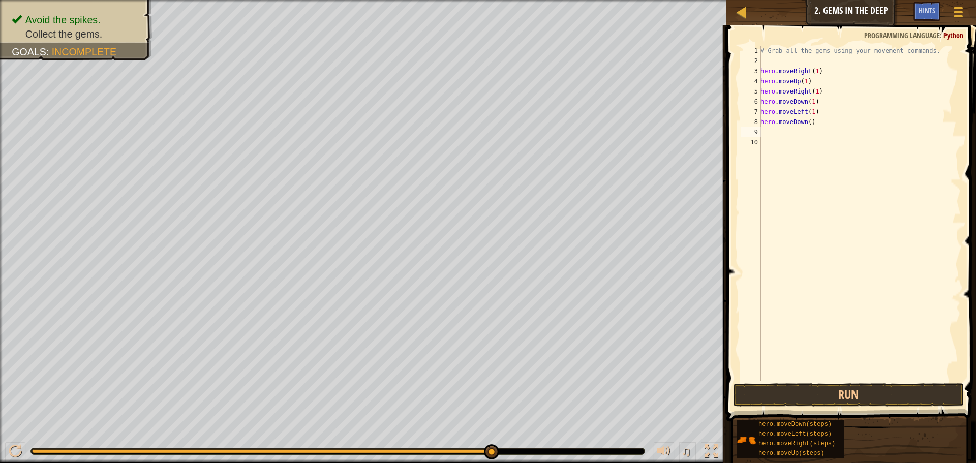
click at [807, 125] on div "# Grab all the gems using your movement commands. hero . moveRight ( 1 ) hero .…" at bounding box center [860, 224] width 202 height 356
type textarea "hero.moveDown(1)"
click at [762, 388] on button "Run" at bounding box center [849, 394] width 230 height 23
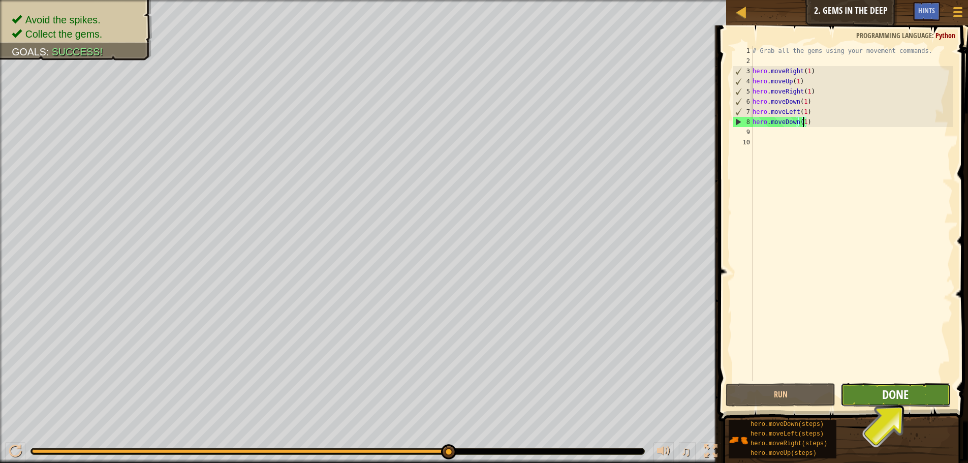
click at [896, 390] on span "Done" at bounding box center [896, 394] width 26 height 16
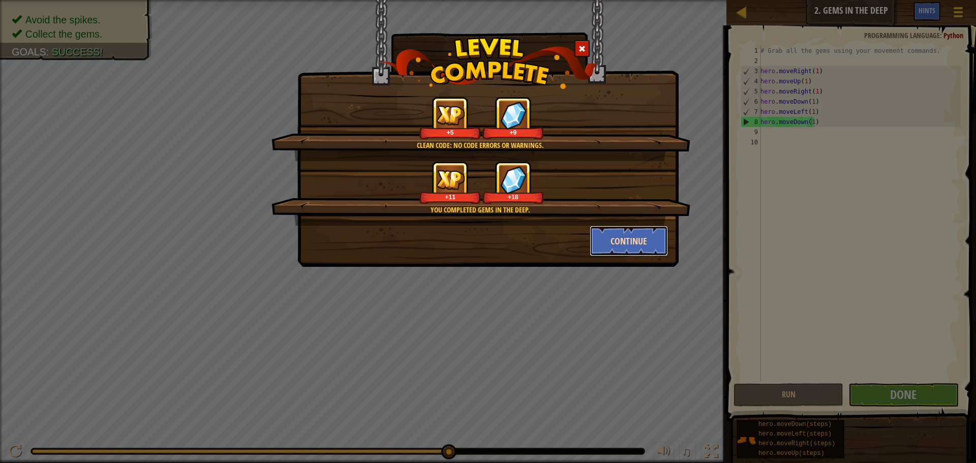
click at [637, 237] on button "Continue" at bounding box center [629, 241] width 79 height 31
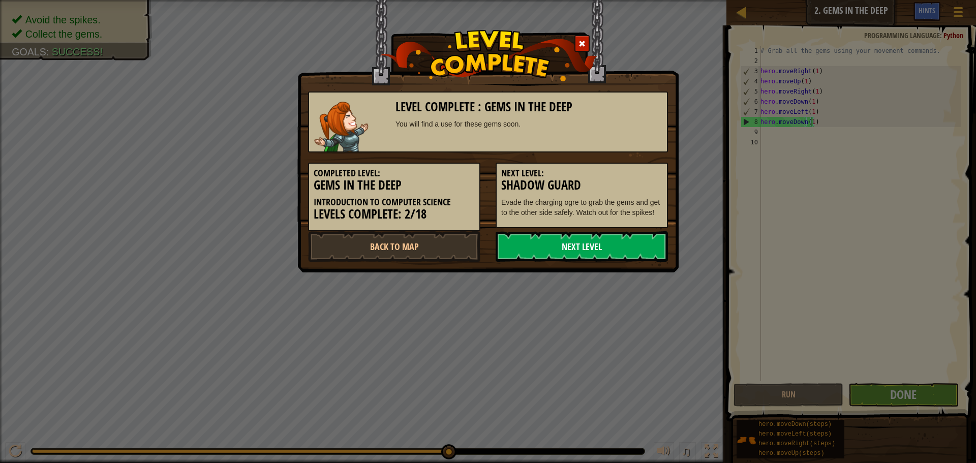
click at [557, 247] on link "Next Level" at bounding box center [582, 246] width 172 height 31
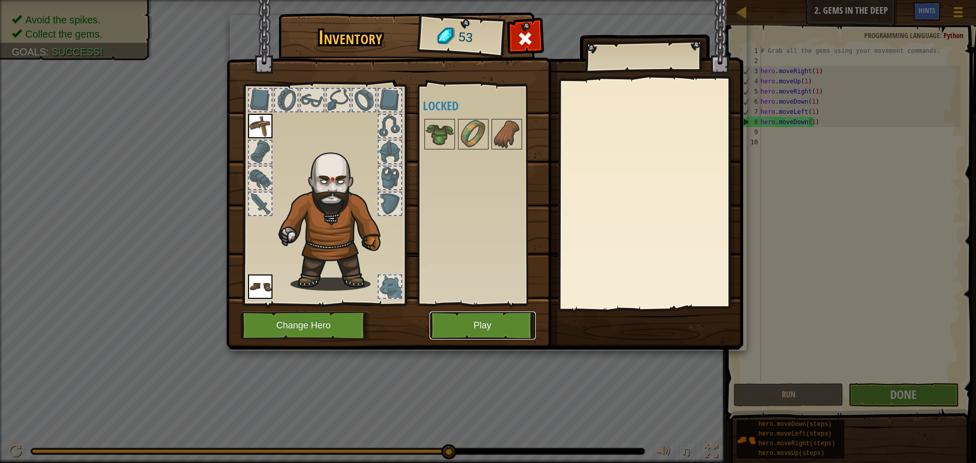
click at [479, 327] on button "Play" at bounding box center [483, 326] width 106 height 28
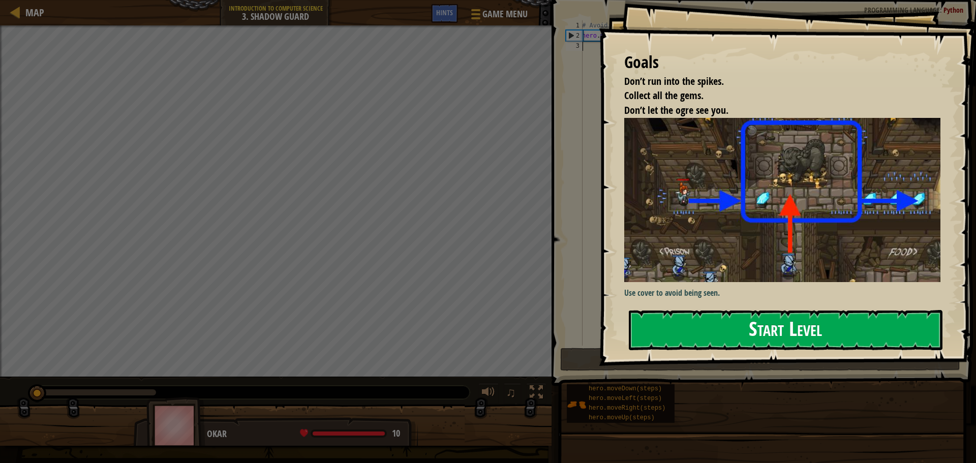
click at [698, 330] on button "Start Level" at bounding box center [786, 330] width 314 height 40
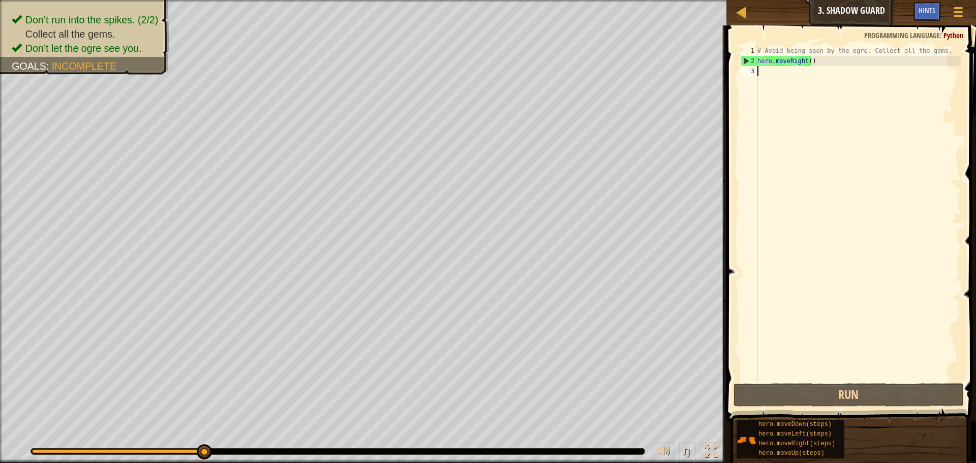
click at [772, 72] on div "# Avoid being seen by the ogre. Collect all the gems. hero . moveRight ( )" at bounding box center [857, 224] width 205 height 356
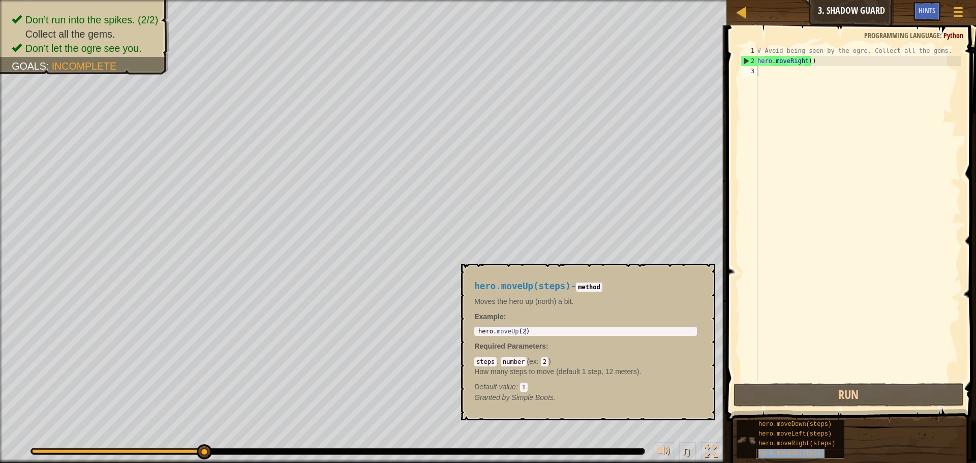
click at [802, 452] on span "hero.moveUp(steps)" at bounding box center [792, 453] width 66 height 7
click at [771, 80] on div "# Avoid being seen by the ogre. Collect all the gems. hero . moveRight ( )" at bounding box center [857, 224] width 205 height 356
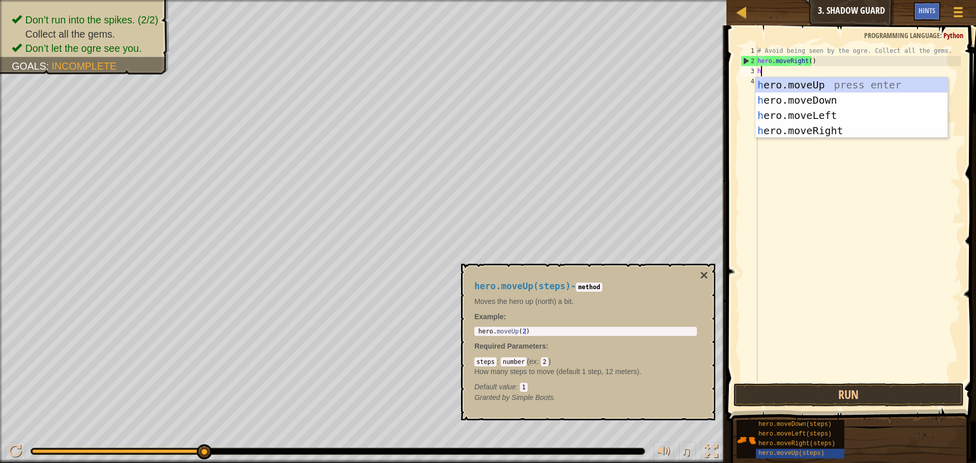
scroll to position [5, 0]
type textarea "he"
click at [771, 80] on div "he ro.moveUp press enter he ro.moveDown press enter he ro.moveLeft press enter …" at bounding box center [851, 123] width 192 height 92
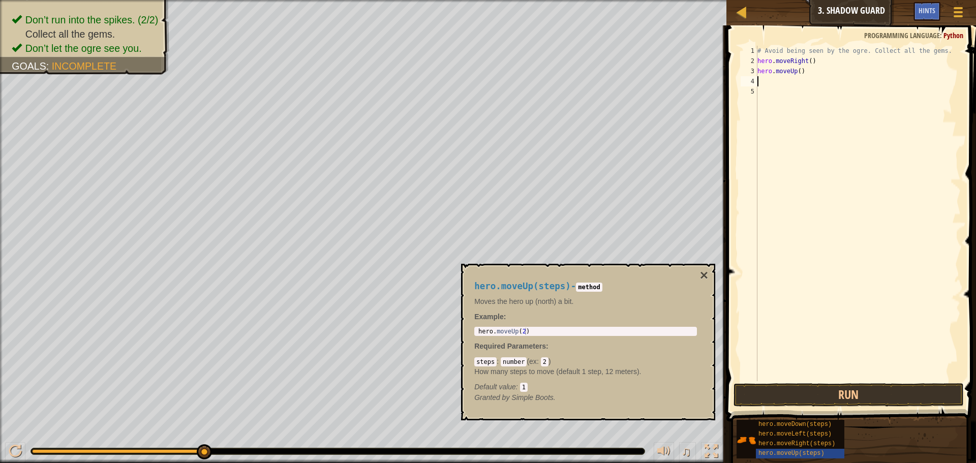
click at [798, 74] on div "# Avoid being seen by the ogre. Collect all the gems. hero . moveRight ( ) hero…" at bounding box center [857, 224] width 205 height 356
click at [821, 385] on button "Run" at bounding box center [849, 394] width 230 height 23
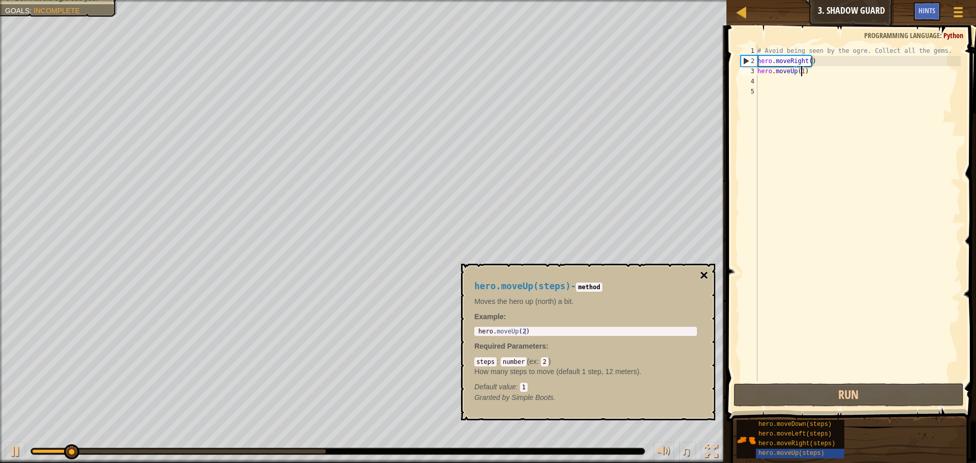
click at [704, 275] on button "×" at bounding box center [704, 275] width 8 height 14
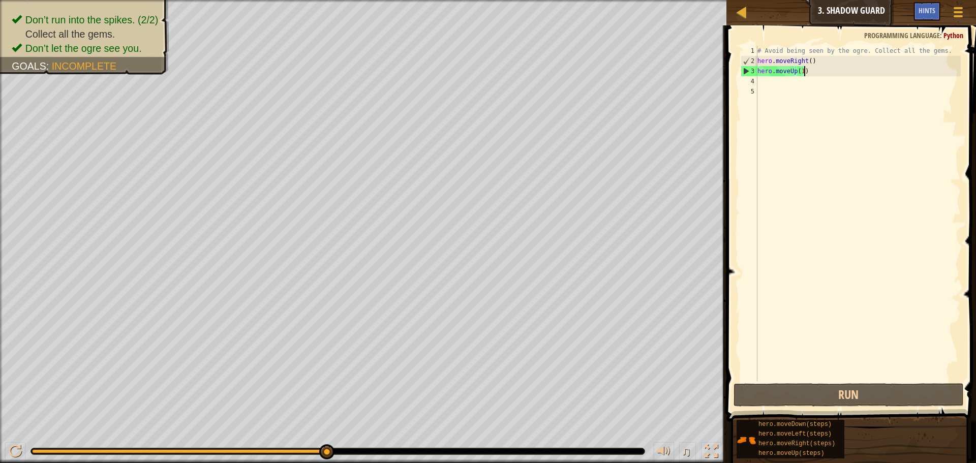
click at [810, 71] on div "# Avoid being seen by the ogre. Collect all the gems. hero . moveRight ( ) hero…" at bounding box center [857, 224] width 205 height 356
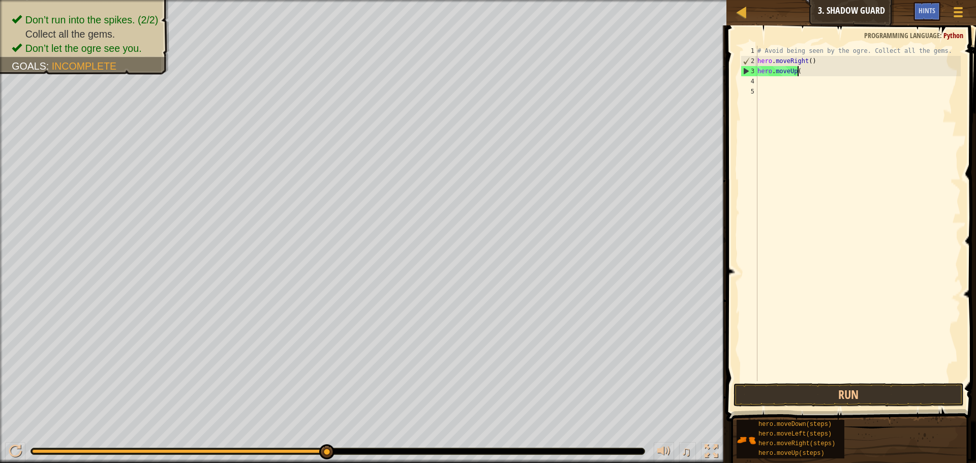
scroll to position [5, 1]
type textarea "h"
click at [796, 388] on button "Run" at bounding box center [849, 394] width 230 height 23
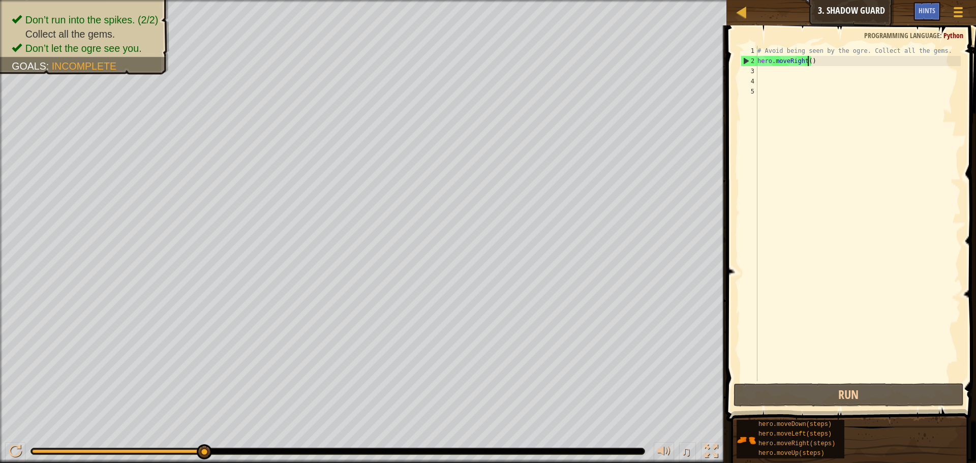
click at [807, 64] on div "# Avoid being seen by the ogre. Collect all the gems. hero . moveRight ( )" at bounding box center [857, 224] width 205 height 356
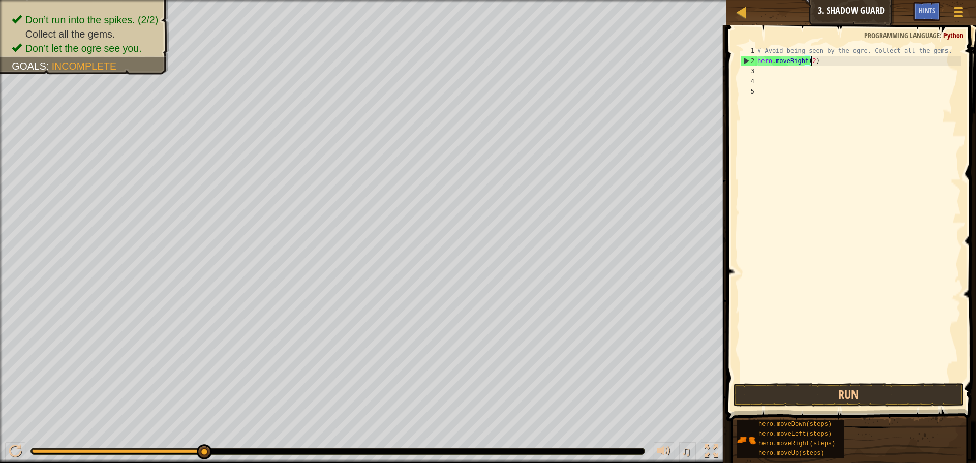
scroll to position [5, 4]
click at [816, 392] on button "Run" at bounding box center [849, 394] width 230 height 23
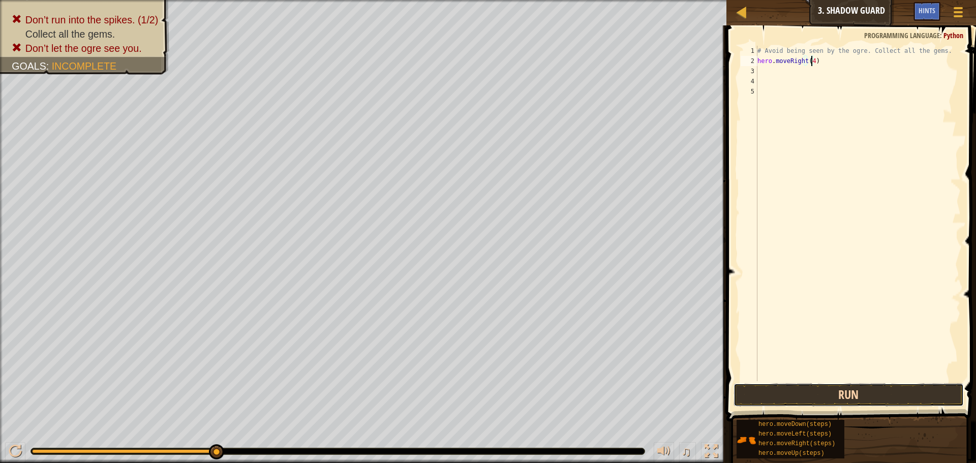
click at [861, 390] on button "Run" at bounding box center [849, 394] width 230 height 23
click at [852, 391] on button "Run" at bounding box center [849, 394] width 230 height 23
type textarea "hero.moveRight()"
click at [843, 398] on button "Run" at bounding box center [849, 394] width 230 height 23
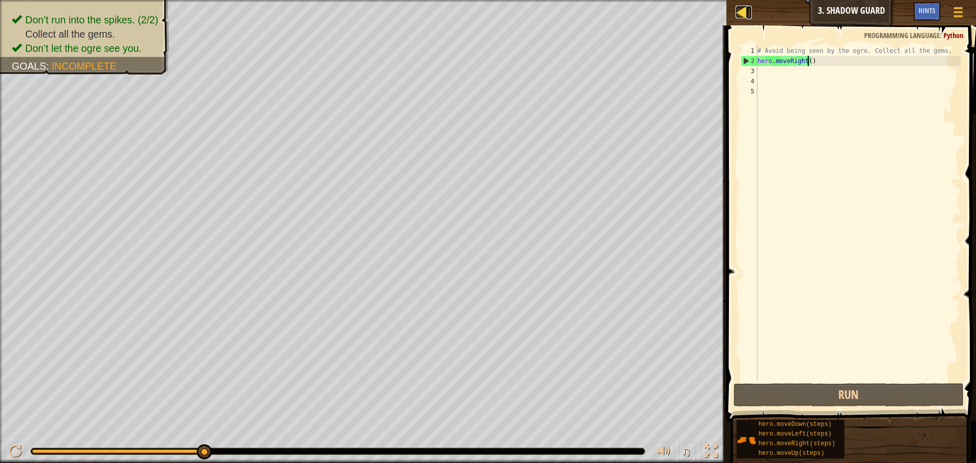
click at [744, 12] on div at bounding box center [742, 12] width 13 height 13
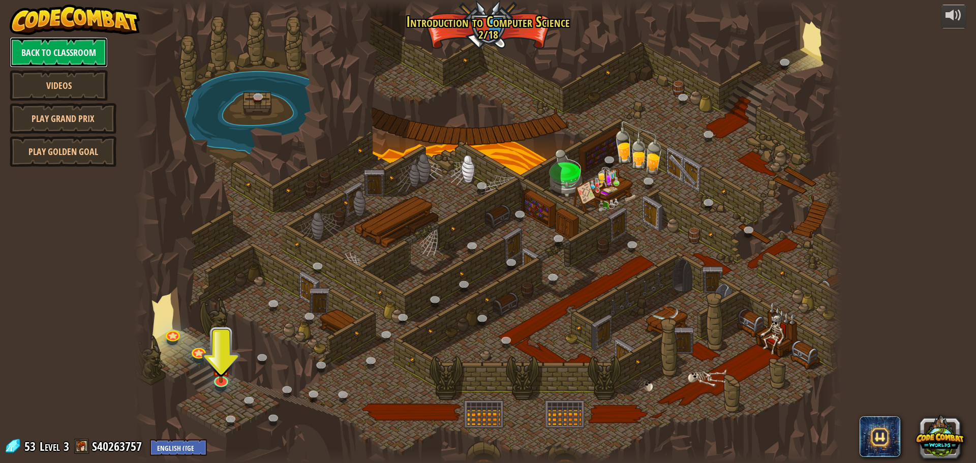
click at [87, 59] on link "Back to Classroom" at bounding box center [59, 52] width 98 height 31
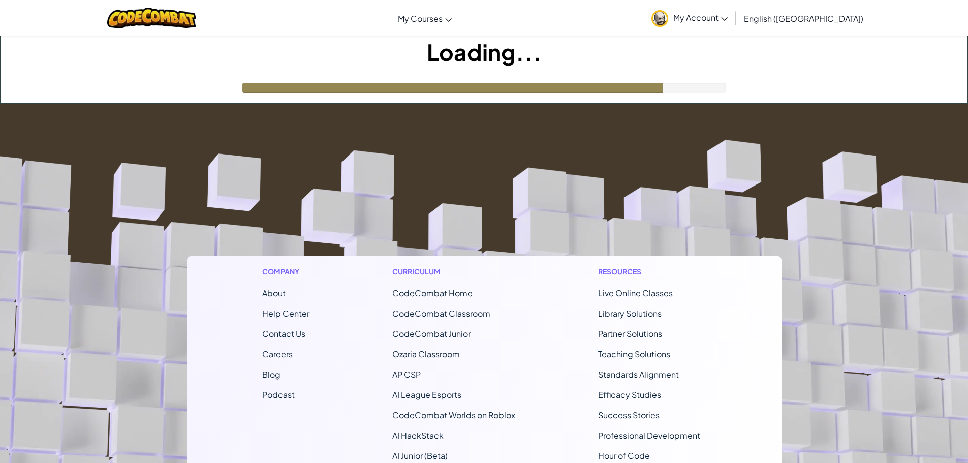
click at [728, 15] on span "My Account" at bounding box center [701, 17] width 54 height 11
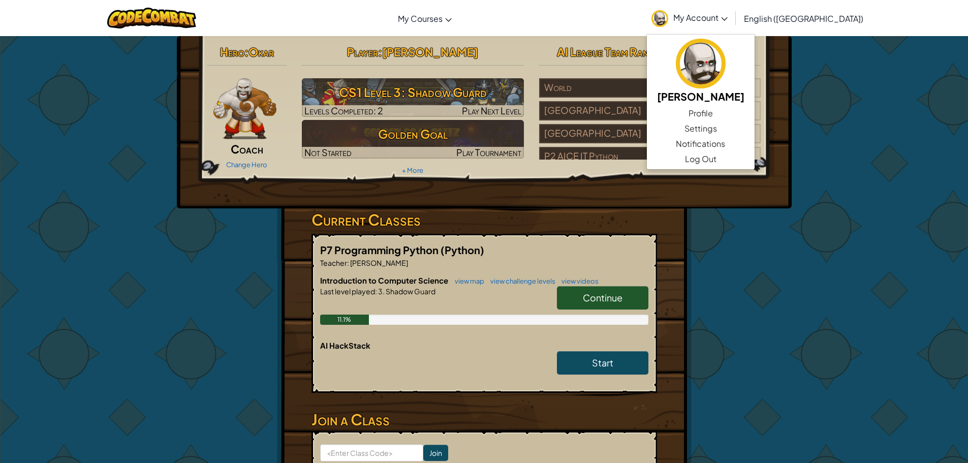
click at [854, 176] on div "Hero : Okar Coach Change Hero Player : Ryan P CS1 Level 3: Shadow Guard Levels …" at bounding box center [484, 289] width 968 height 506
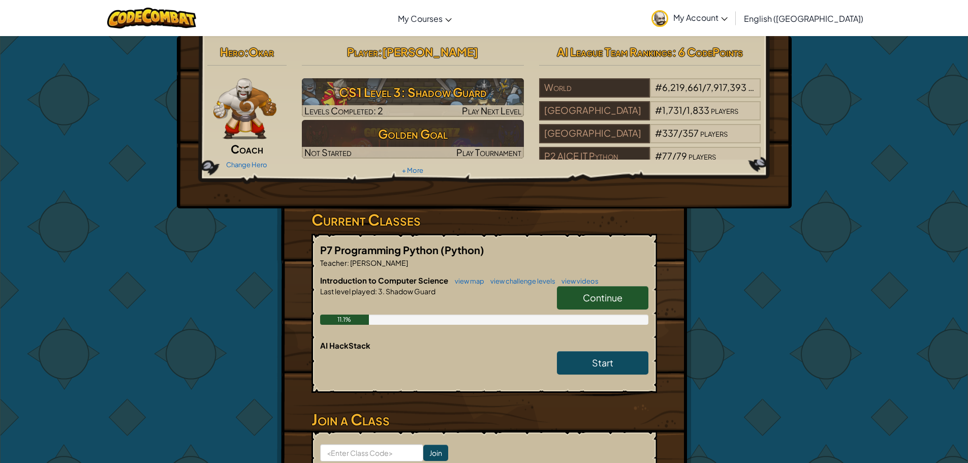
click at [247, 169] on div "Change Hero" at bounding box center [247, 164] width 80 height 16
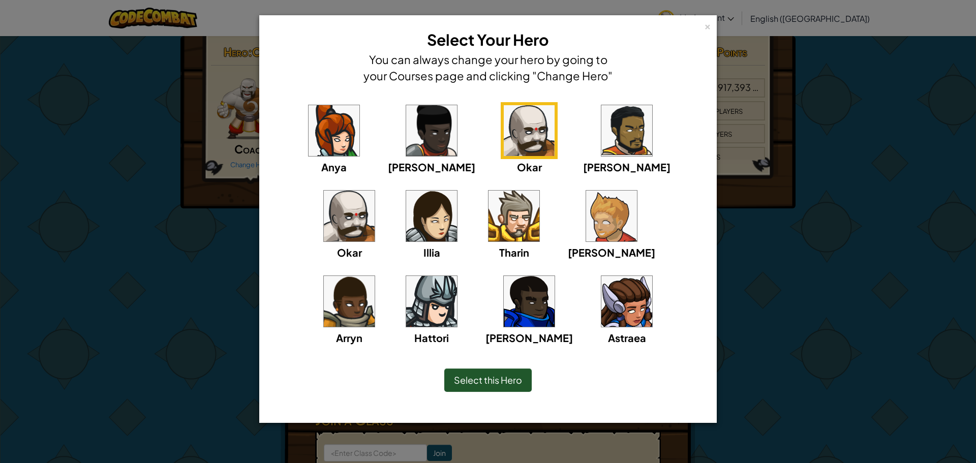
click at [375, 191] on img at bounding box center [349, 216] width 51 height 51
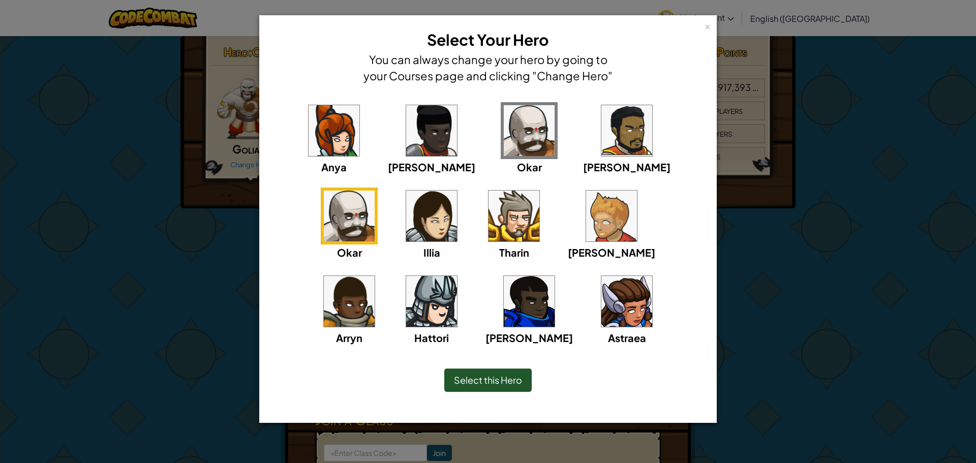
click at [480, 383] on span "Select this Hero" at bounding box center [488, 380] width 68 height 12
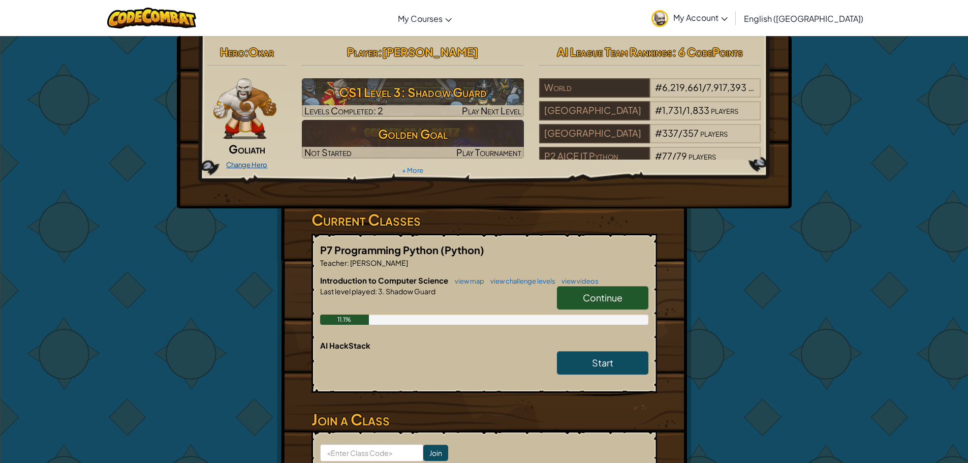
click at [243, 165] on link "Change Hero" at bounding box center [246, 165] width 41 height 8
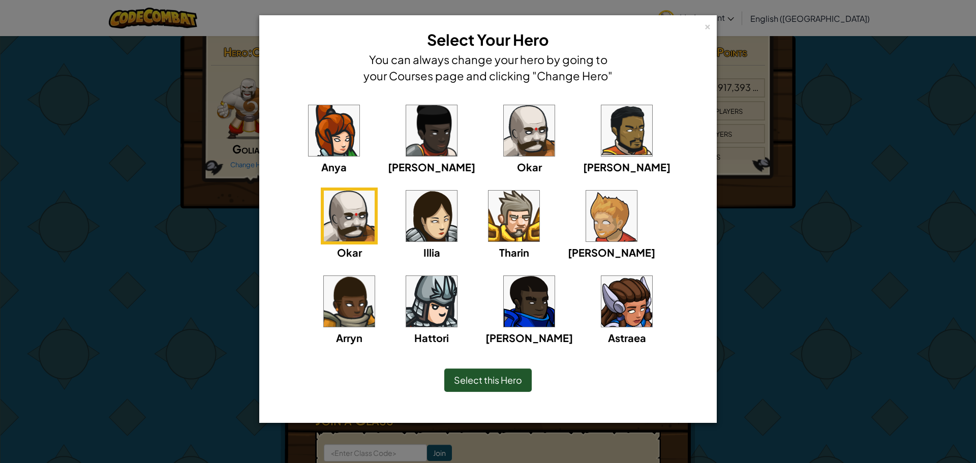
click at [375, 191] on img at bounding box center [349, 216] width 51 height 51
click at [488, 373] on div "Select this Hero" at bounding box center [487, 380] width 87 height 23
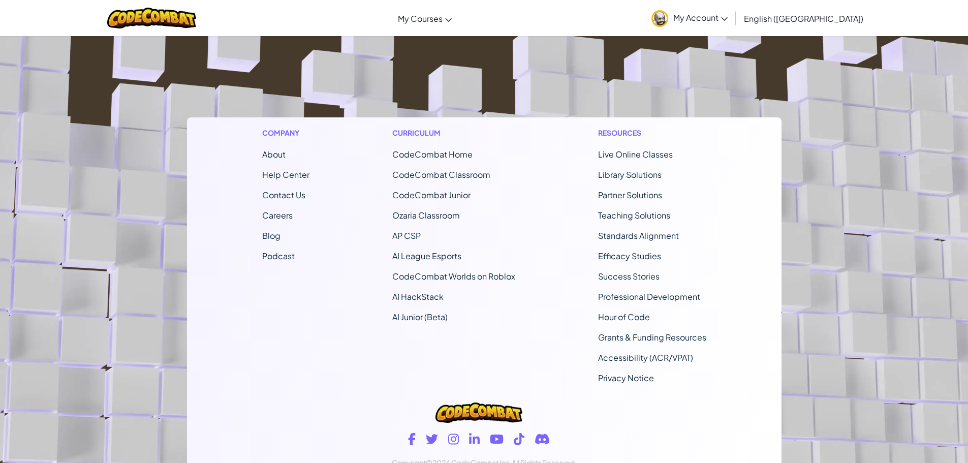
scroll to position [575, 0]
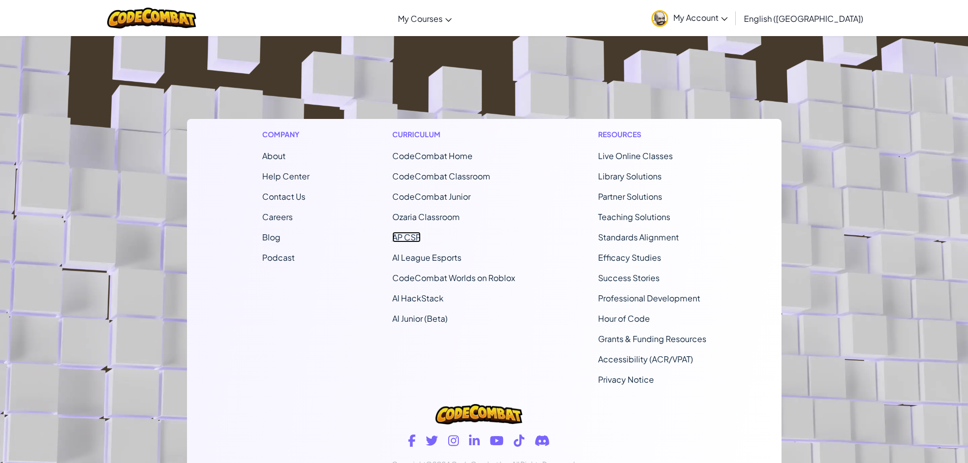
click at [400, 239] on link "AP CSP" at bounding box center [406, 237] width 28 height 11
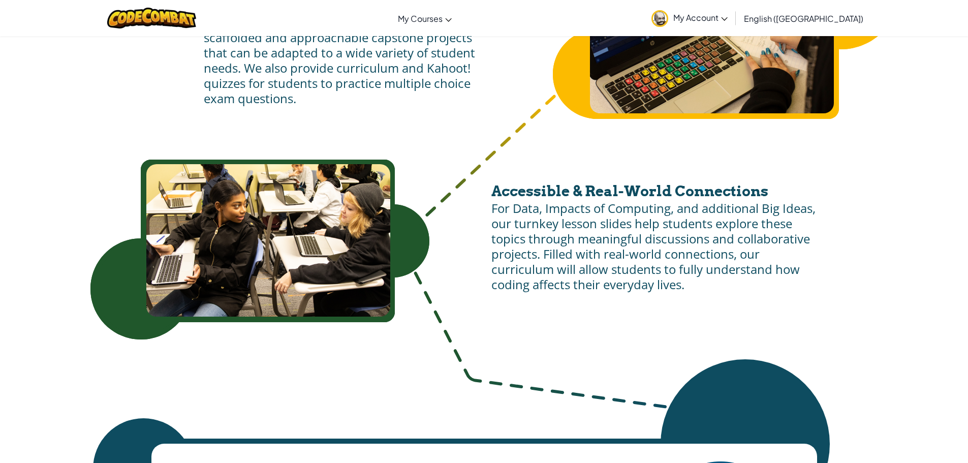
scroll to position [821, 0]
